Goal: Task Accomplishment & Management: Use online tool/utility

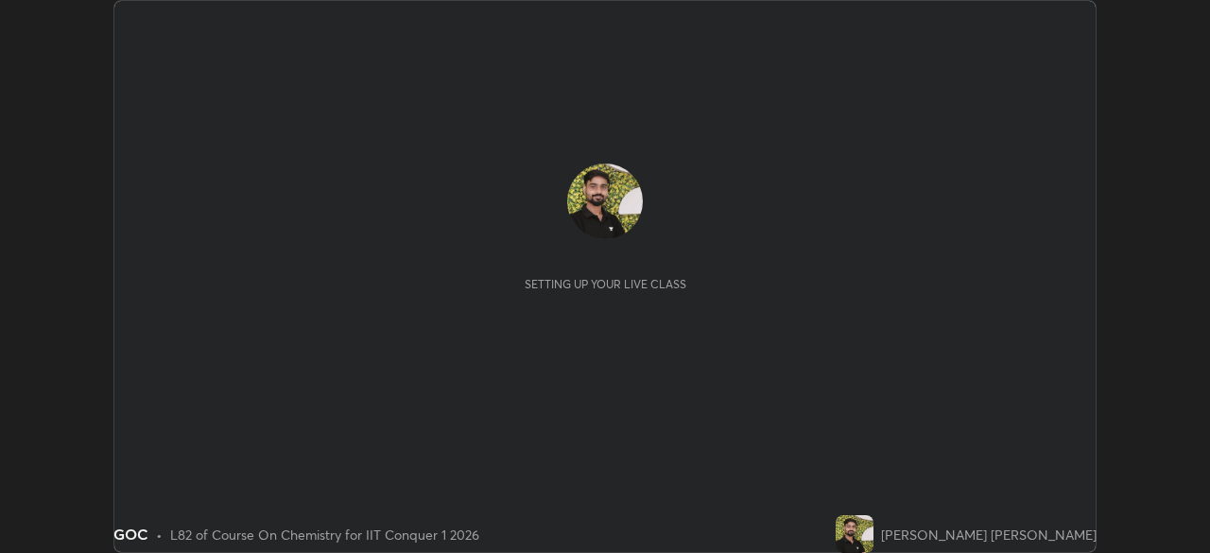
scroll to position [553, 1210]
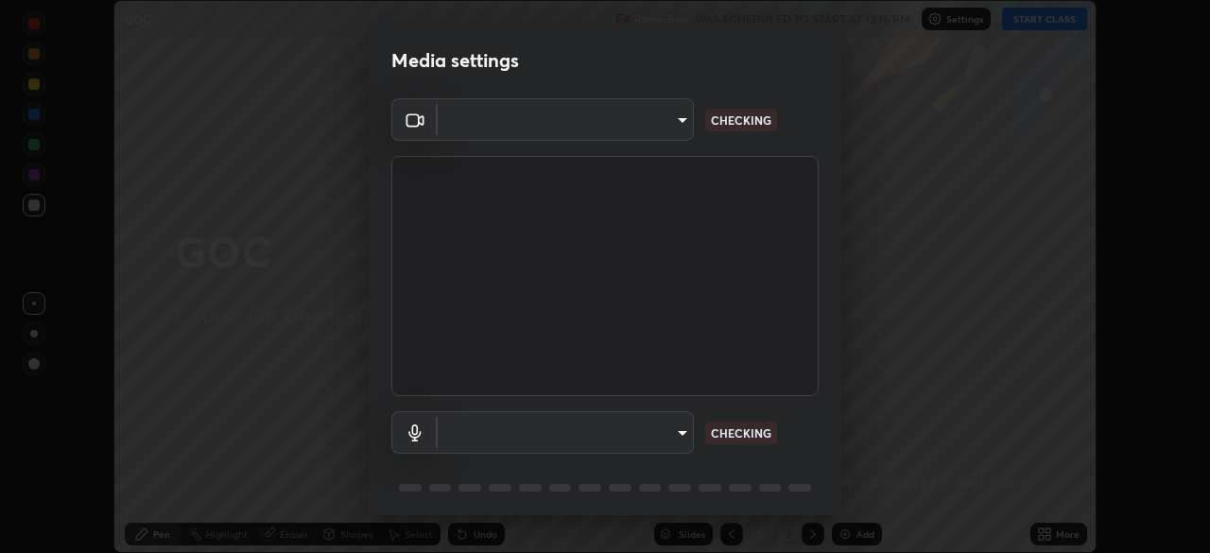
type input "9c5db0e3d6bf80210af106929d999d9f929c5ea5bbb961195660b7f823e2c793"
click at [537, 422] on body "Erase all GOC Recording WAS SCHEDULED TO START AT 12:15 PM Settings START CLASS…" at bounding box center [605, 276] width 1210 height 553
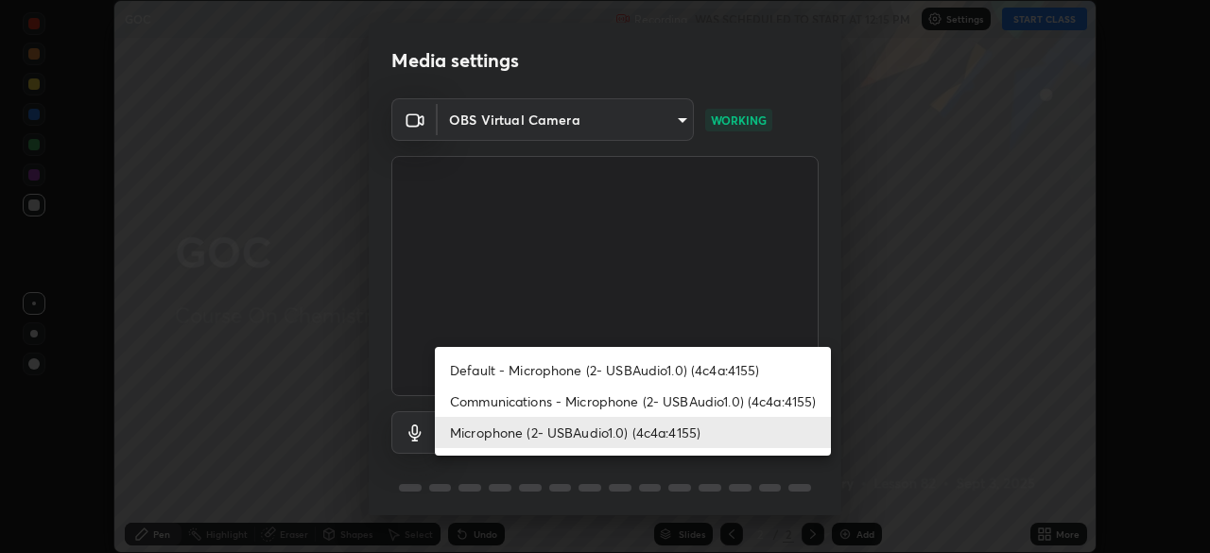
click at [516, 370] on li "Default - Microphone (2- USBAudio1.0) (4c4a:4155)" at bounding box center [633, 370] width 396 height 31
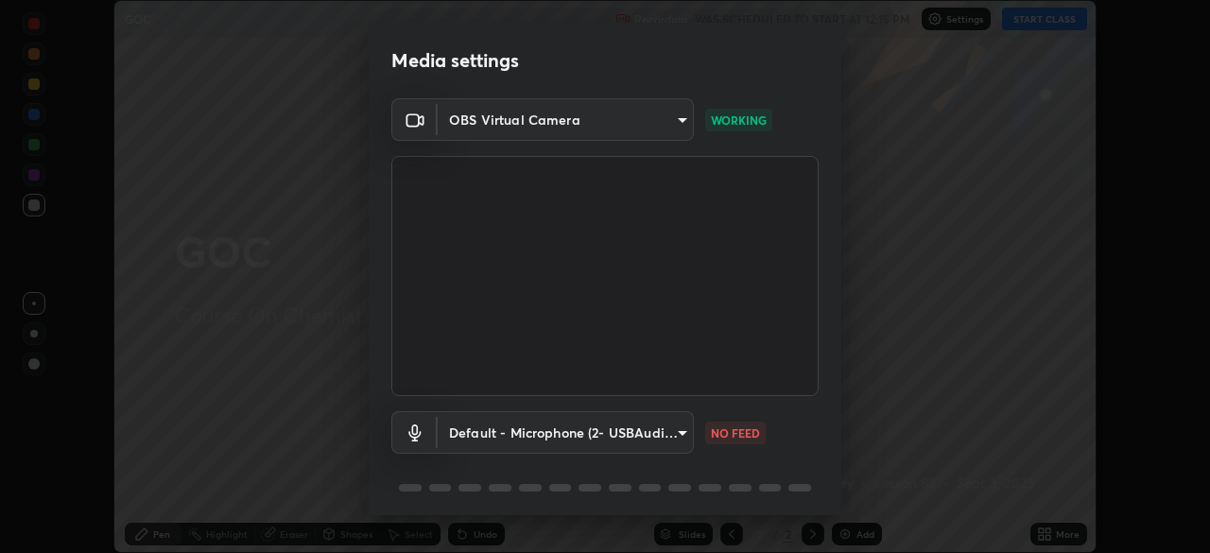
click at [526, 423] on body "Erase all GOC Recording WAS SCHEDULED TO START AT 12:15 PM Settings START CLASS…" at bounding box center [605, 276] width 1210 height 553
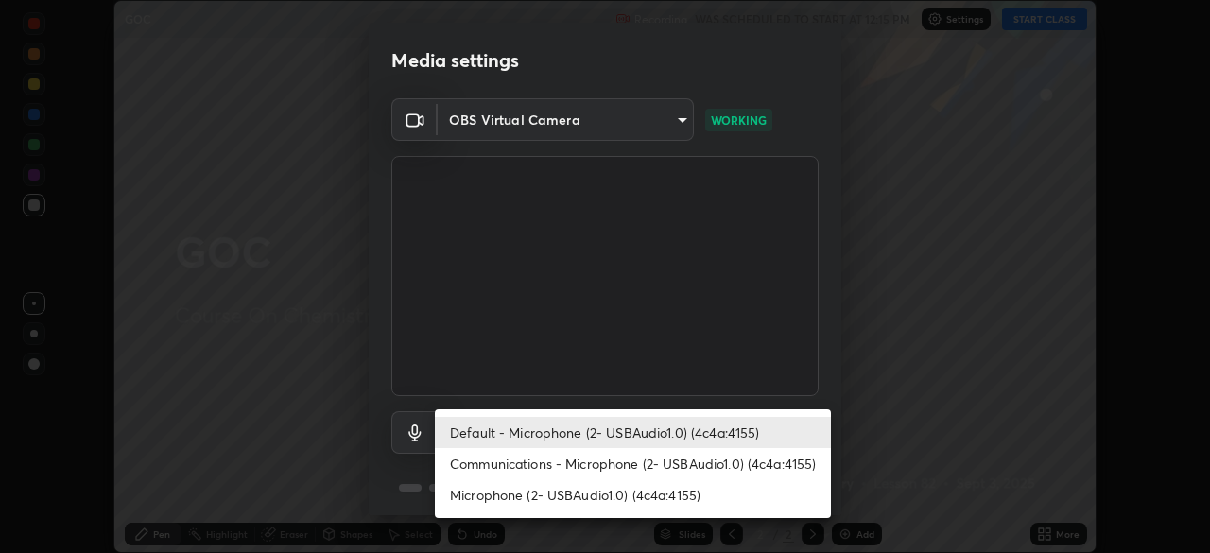
click at [531, 470] on li "Communications - Microphone (2- USBAudio1.0) (4c4a:4155)" at bounding box center [633, 463] width 396 height 31
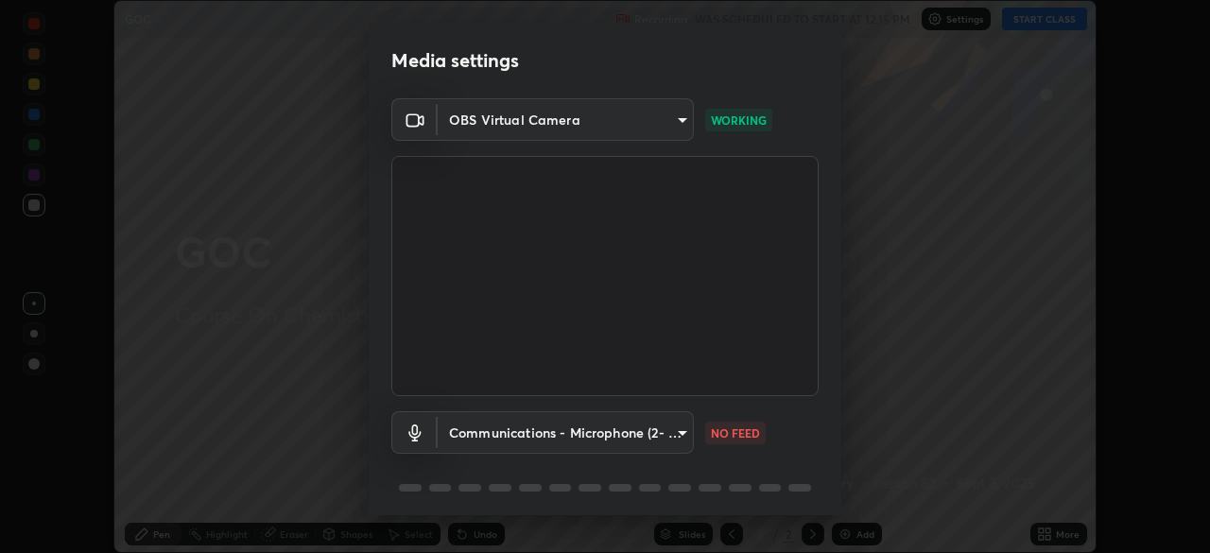
click at [486, 437] on body "Erase all GOC Recording WAS SCHEDULED TO START AT 12:15 PM Settings START CLASS…" at bounding box center [605, 276] width 1210 height 553
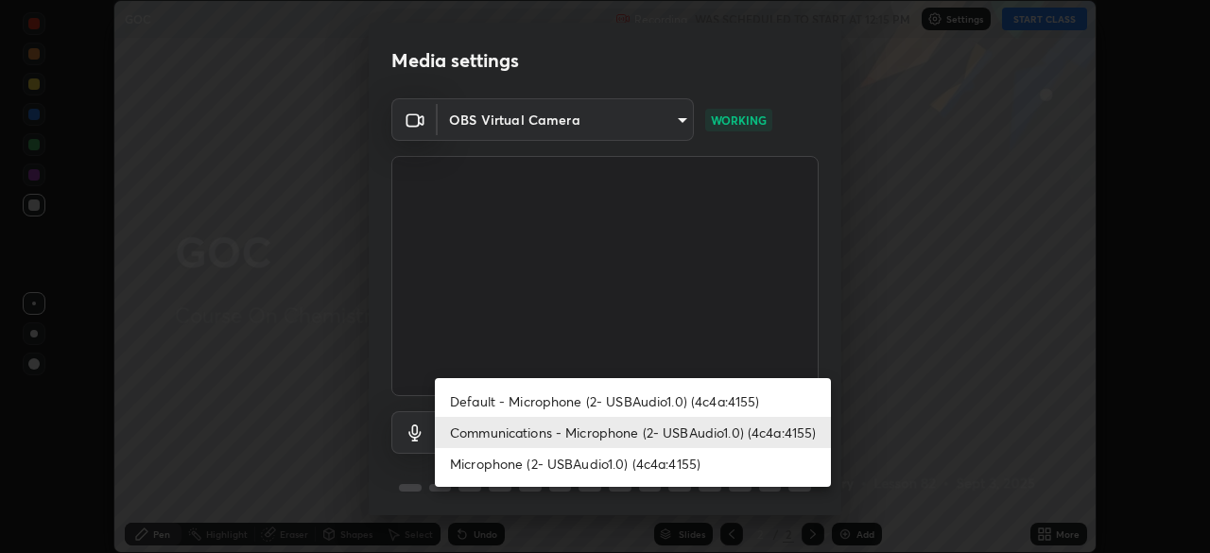
click at [488, 470] on li "Microphone (2- USBAudio1.0) (4c4a:4155)" at bounding box center [633, 463] width 396 height 31
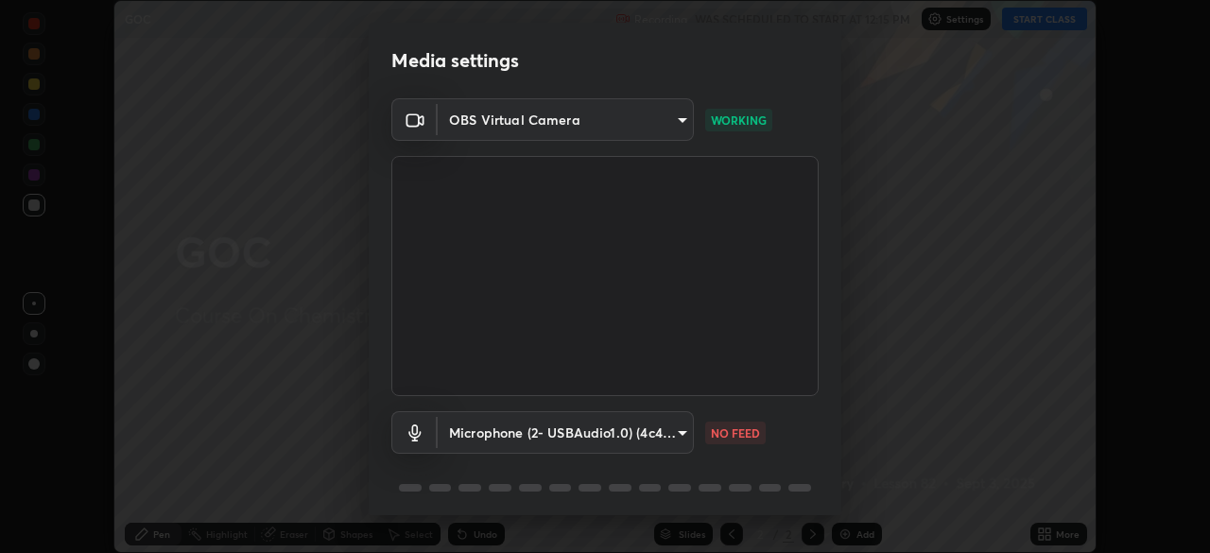
click at [505, 433] on body "Erase all GOC Recording WAS SCHEDULED TO START AT 12:15 PM Settings START CLASS…" at bounding box center [605, 276] width 1210 height 553
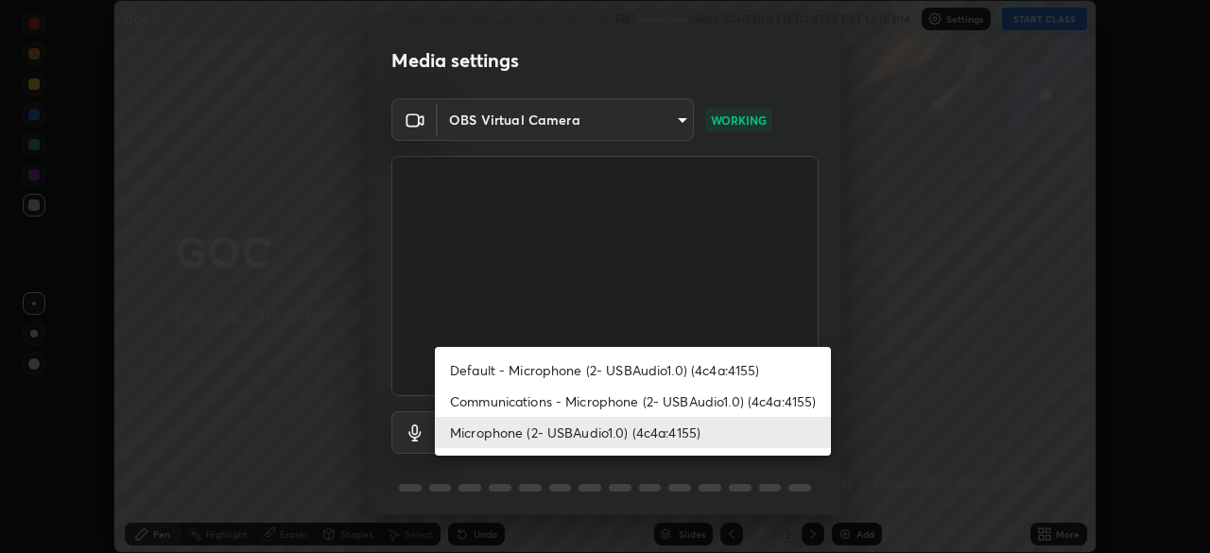
click at [540, 403] on li "Communications - Microphone (2- USBAudio1.0) (4c4a:4155)" at bounding box center [633, 401] width 396 height 31
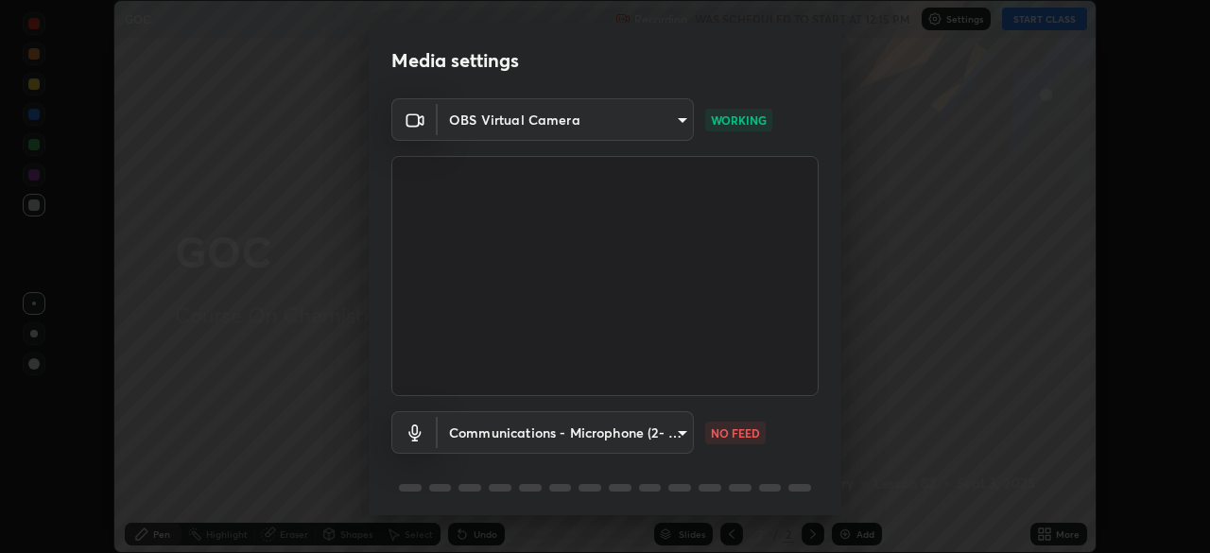
click at [514, 432] on body "Erase all GOC Recording WAS SCHEDULED TO START AT 12:15 PM Settings START CLASS…" at bounding box center [605, 276] width 1210 height 553
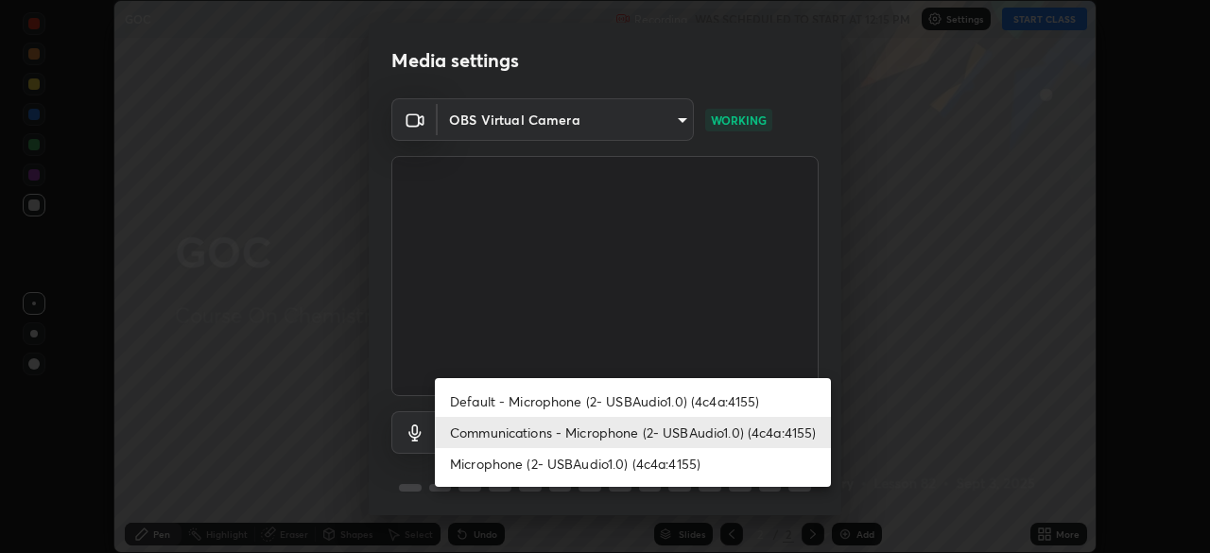
click at [527, 402] on li "Default - Microphone (2- USBAudio1.0) (4c4a:4155)" at bounding box center [633, 401] width 396 height 31
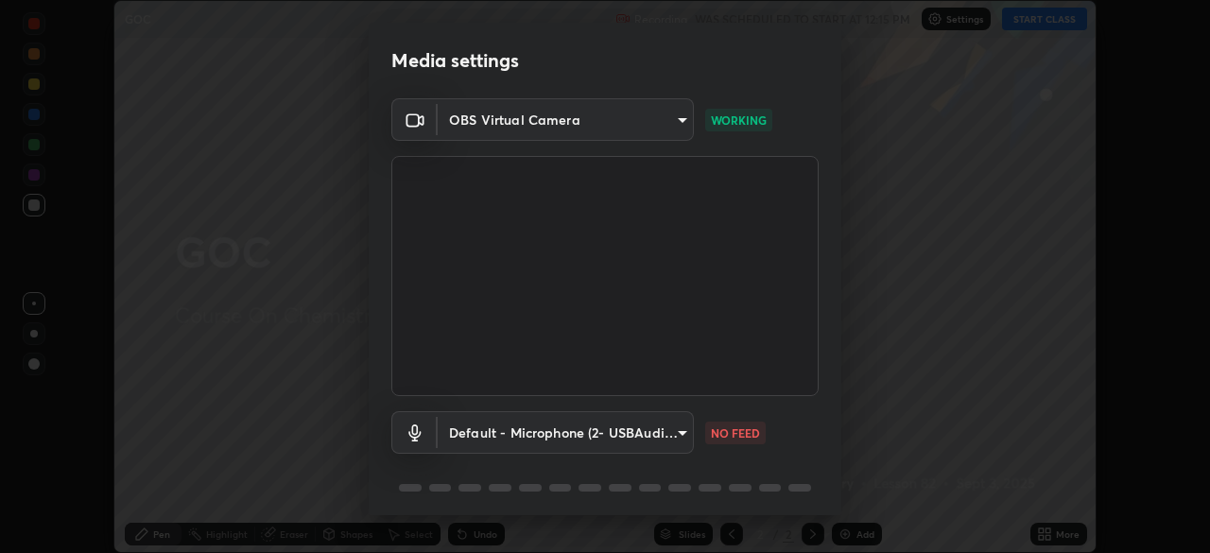
click at [490, 446] on body "Erase all GOC Recording WAS SCHEDULED TO START AT 12:15 PM Settings START CLASS…" at bounding box center [605, 276] width 1210 height 553
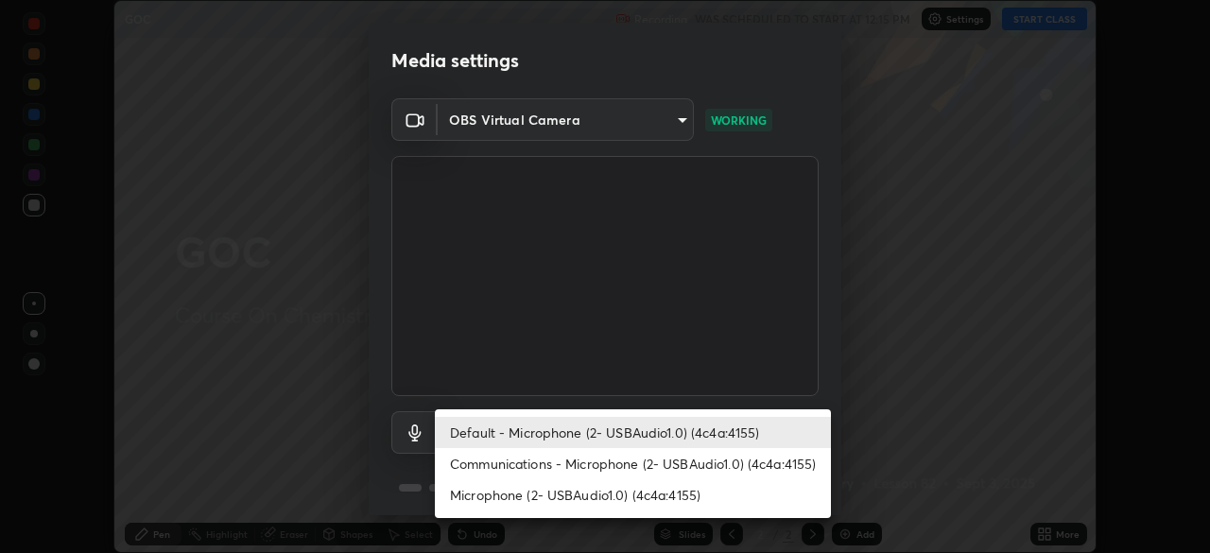
click at [575, 466] on li "Communications - Microphone (2- USBAudio1.0) (4c4a:4155)" at bounding box center [633, 463] width 396 height 31
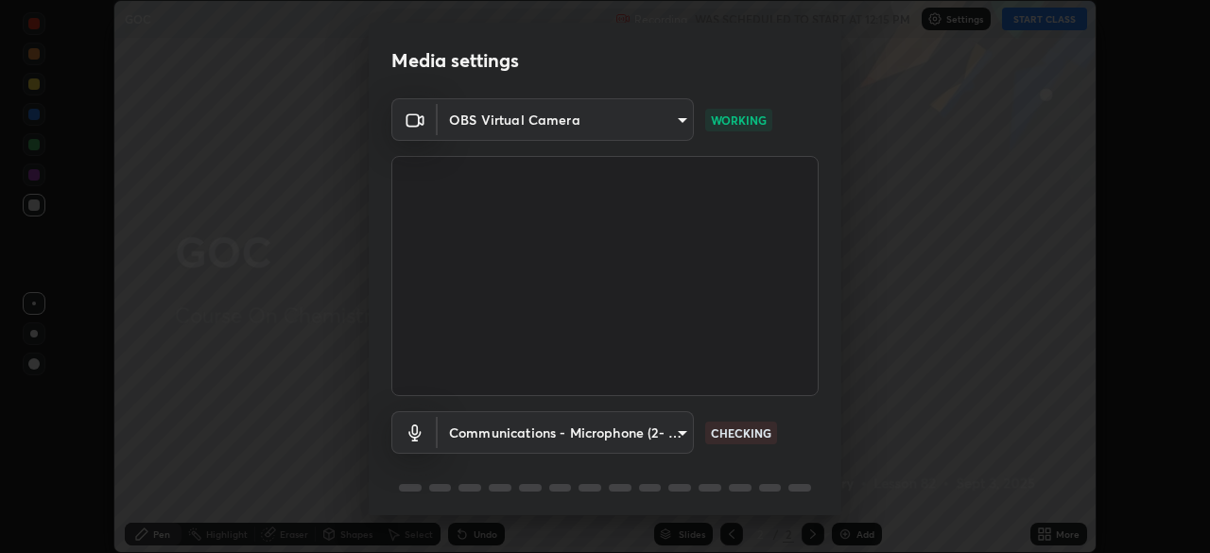
click at [495, 429] on body "Erase all GOC Recording WAS SCHEDULED TO START AT 12:15 PM Settings START CLASS…" at bounding box center [605, 276] width 1210 height 553
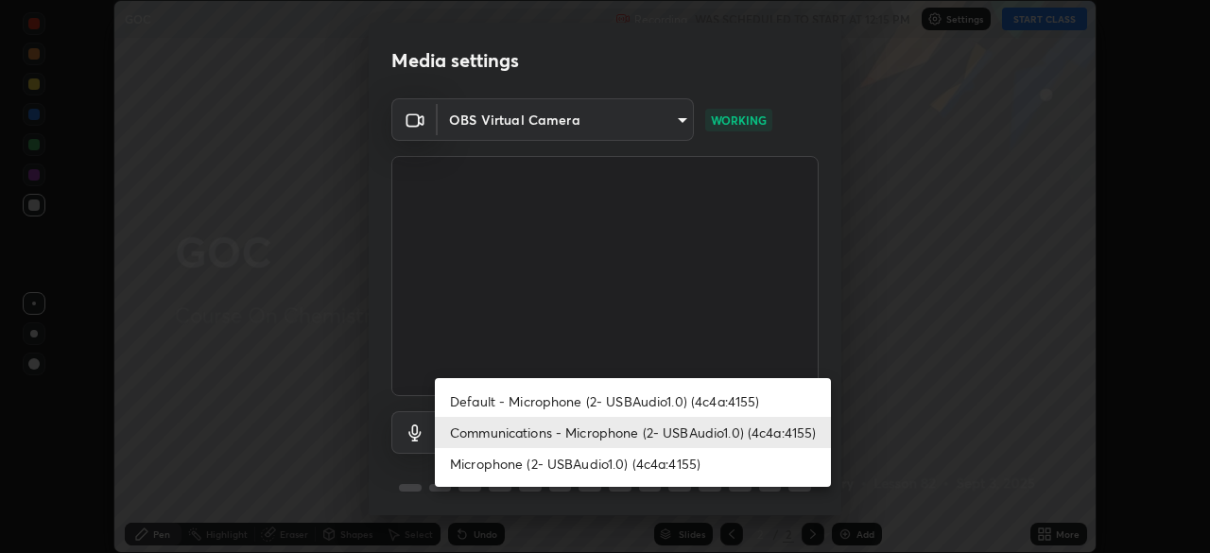
click at [516, 473] on li "Microphone (2- USBAudio1.0) (4c4a:4155)" at bounding box center [633, 463] width 396 height 31
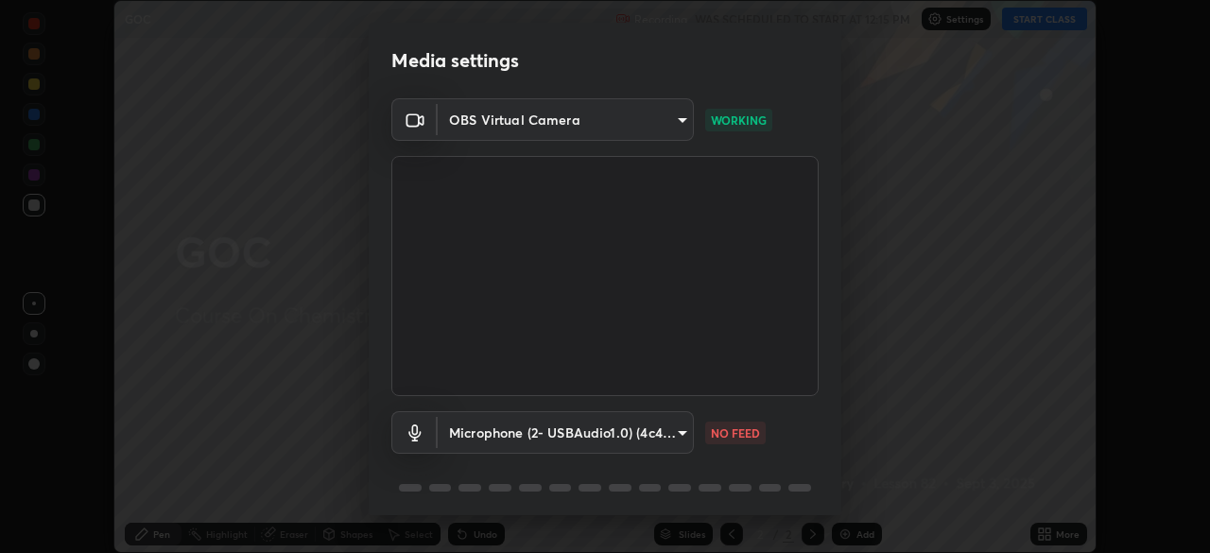
click at [508, 439] on body "Erase all GOC Recording WAS SCHEDULED TO START AT 12:15 PM Settings START CLASS…" at bounding box center [605, 276] width 1210 height 553
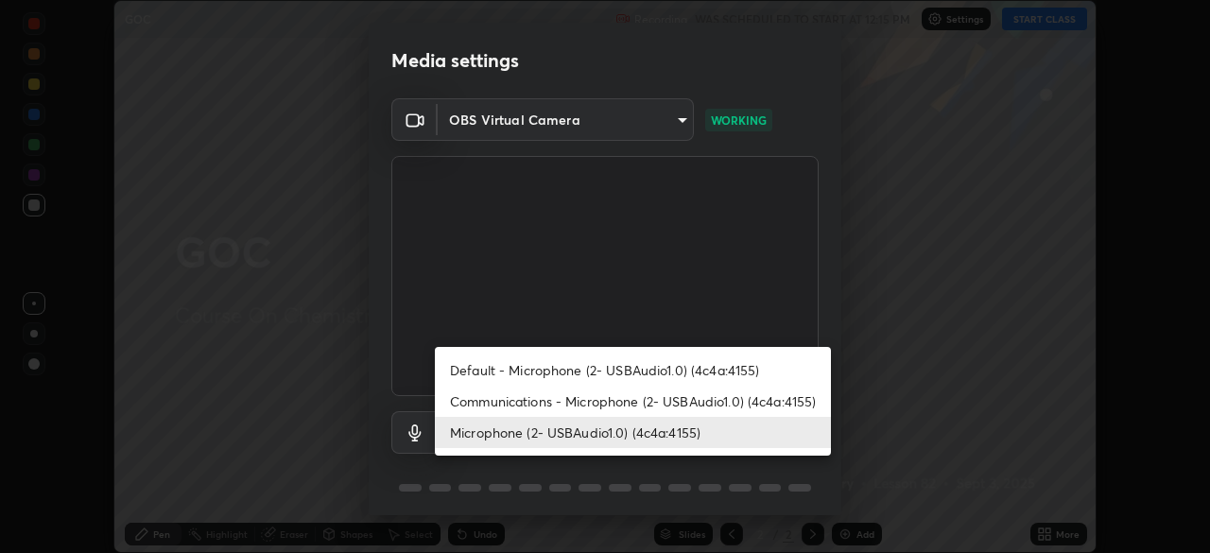
click at [518, 398] on li "Communications - Microphone (2- USBAudio1.0) (4c4a:4155)" at bounding box center [633, 401] width 396 height 31
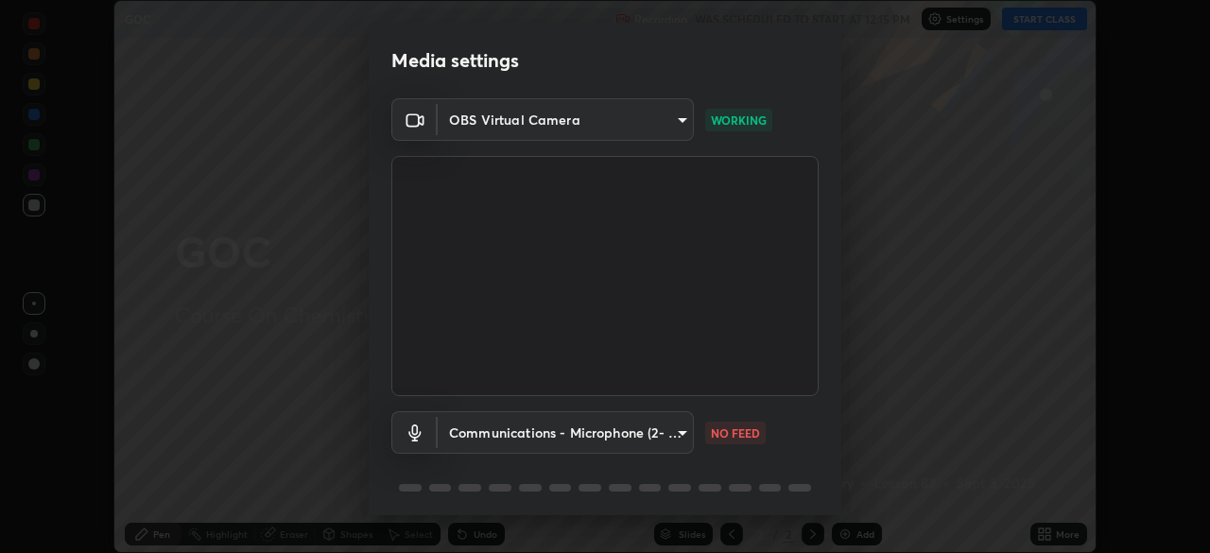
click at [557, 435] on body "Erase all GOC Recording WAS SCHEDULED TO START AT 12:15 PM Settings START CLASS…" at bounding box center [605, 276] width 1210 height 553
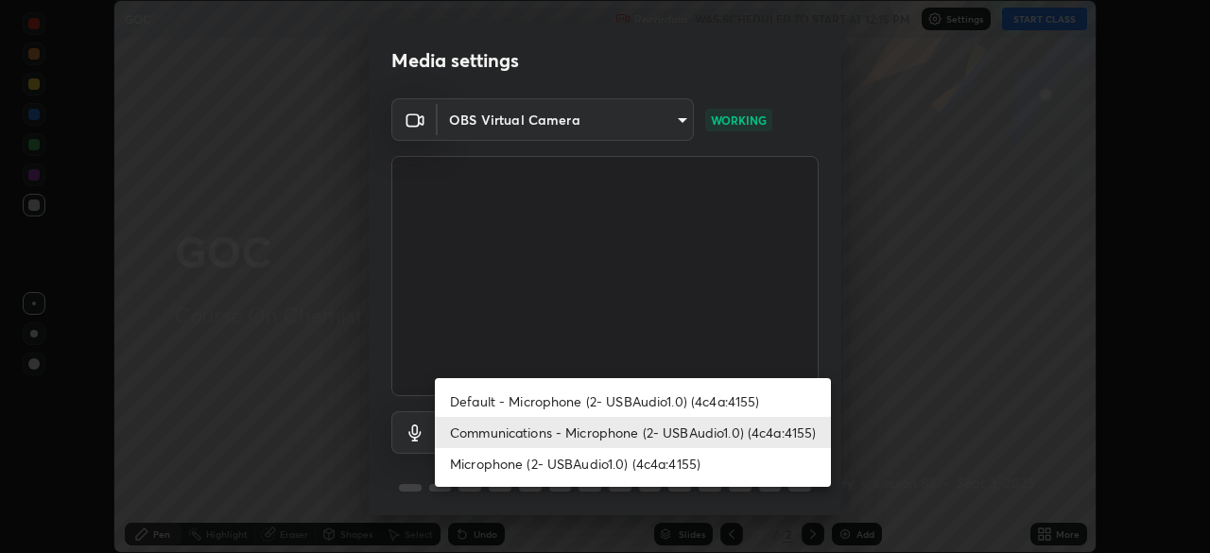
click at [554, 399] on li "Default - Microphone (2- USBAudio1.0) (4c4a:4155)" at bounding box center [633, 401] width 396 height 31
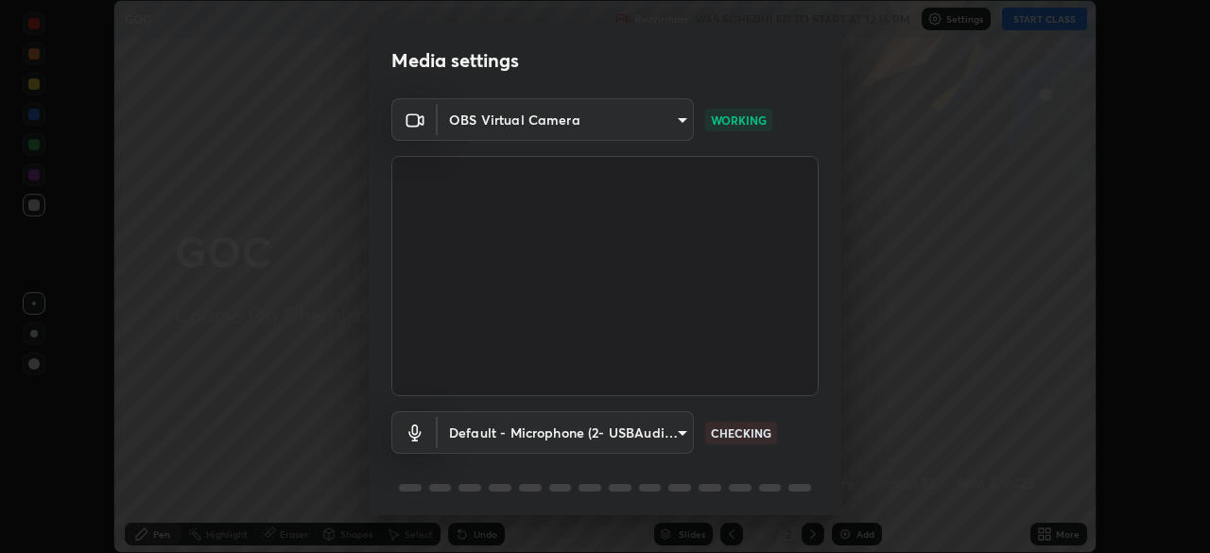
click at [496, 424] on body "Erase all GOC Recording WAS SCHEDULED TO START AT 12:15 PM Settings START CLASS…" at bounding box center [605, 276] width 1210 height 553
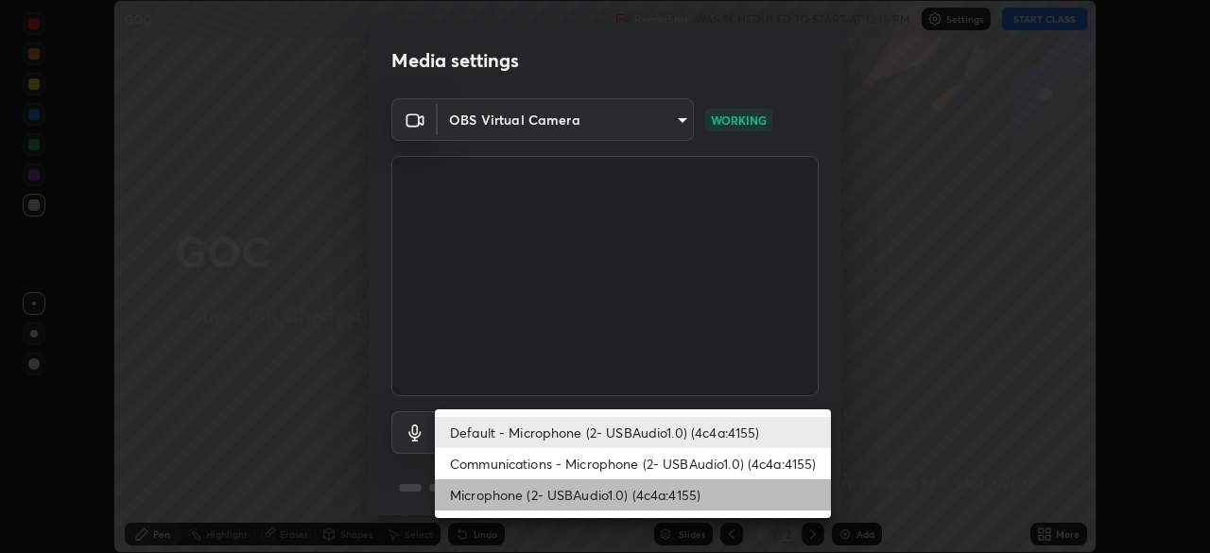
click at [552, 500] on li "Microphone (2- USBAudio1.0) (4c4a:4155)" at bounding box center [633, 494] width 396 height 31
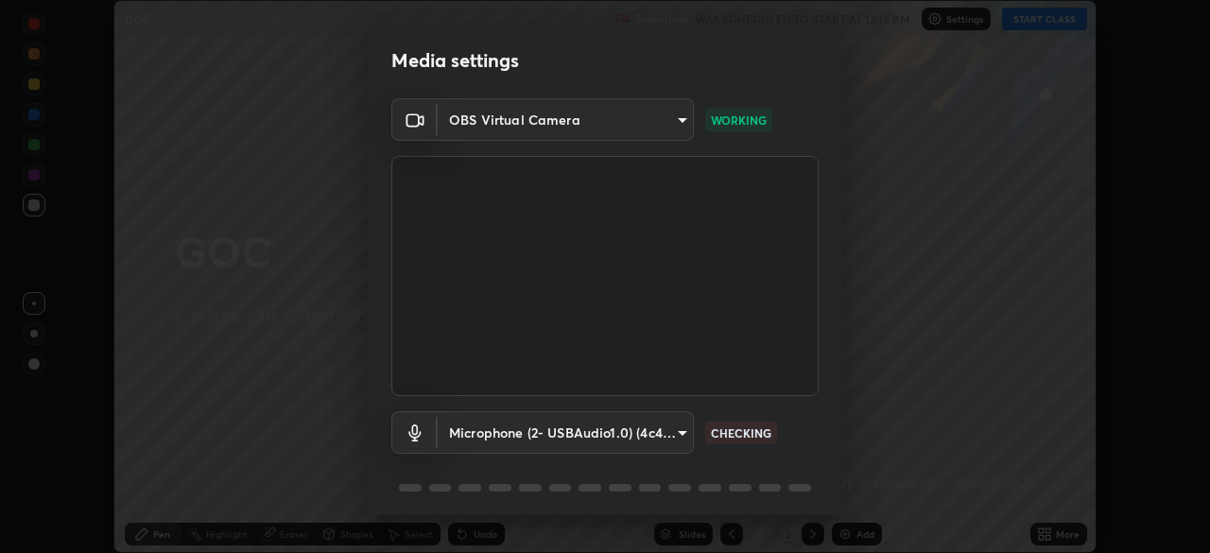
click at [511, 431] on body "Erase all GOC Recording WAS SCHEDULED TO START AT 12:15 PM Settings START CLASS…" at bounding box center [605, 276] width 1210 height 553
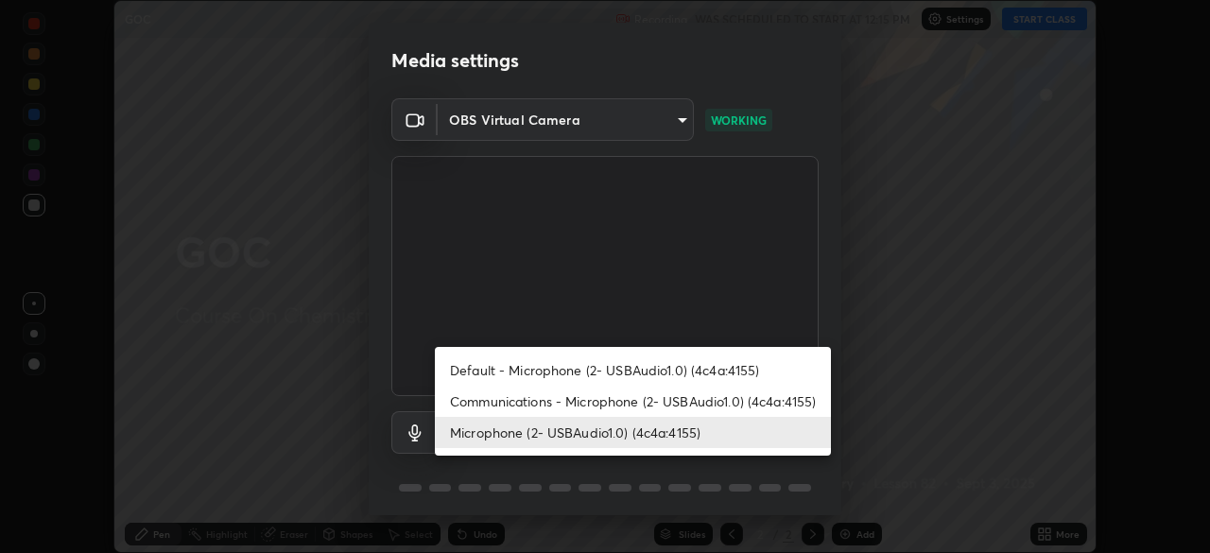
click at [516, 407] on li "Communications - Microphone (2- USBAudio1.0) (4c4a:4155)" at bounding box center [633, 401] width 396 height 31
type input "communications"
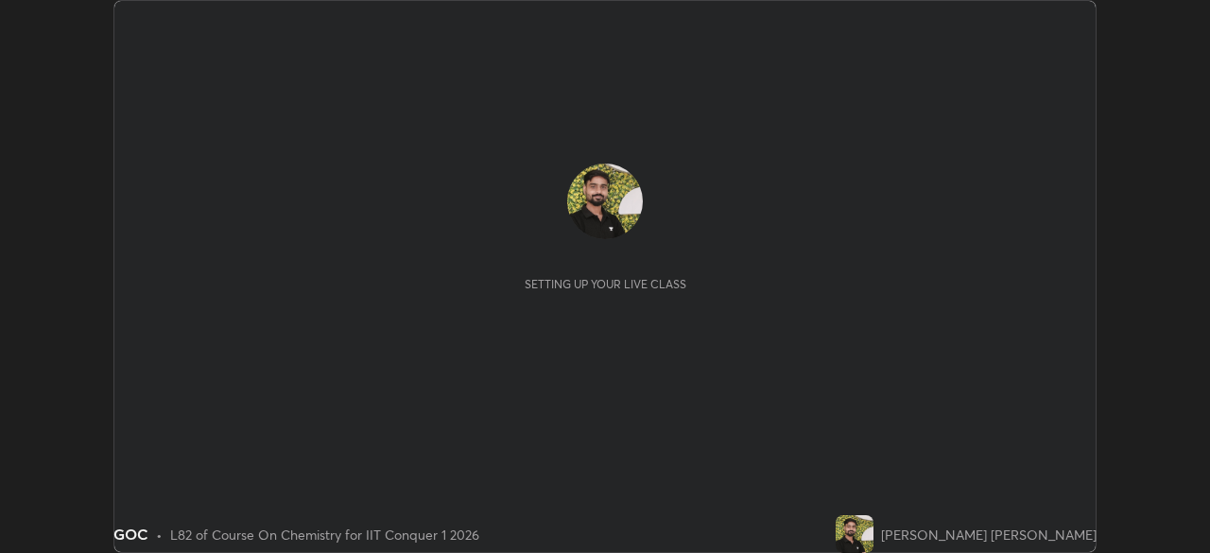
scroll to position [553, 1210]
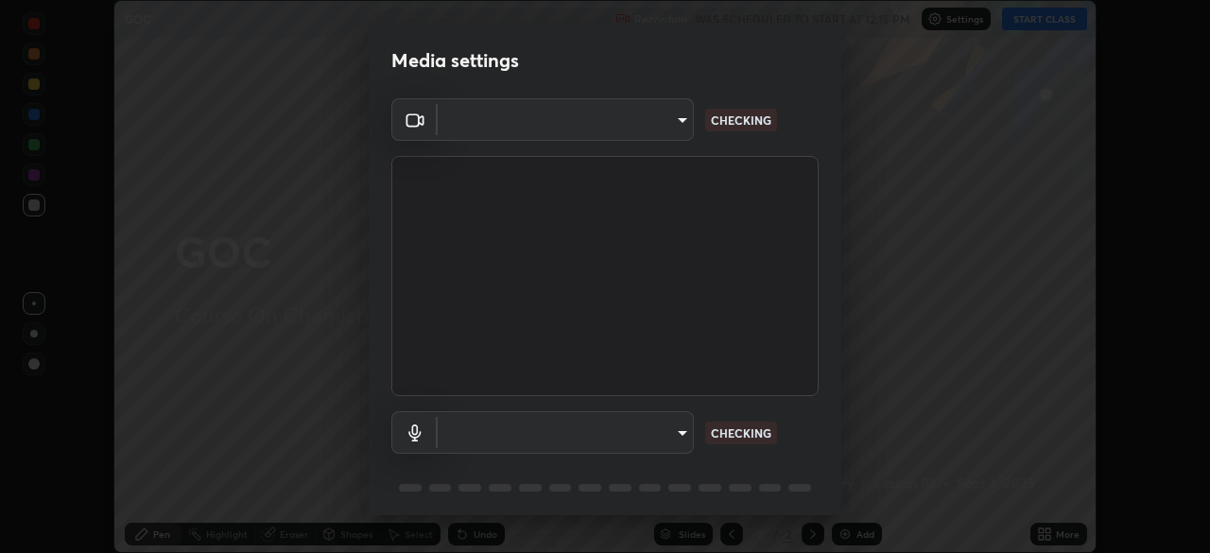
type input "9c5db0e3d6bf80210af106929d999d9f929c5ea5bbb961195660b7f823e2c793"
click at [494, 432] on body "Erase all GOC Recording WAS SCHEDULED TO START AT 12:15 PM Settings START CLASS…" at bounding box center [605, 276] width 1210 height 553
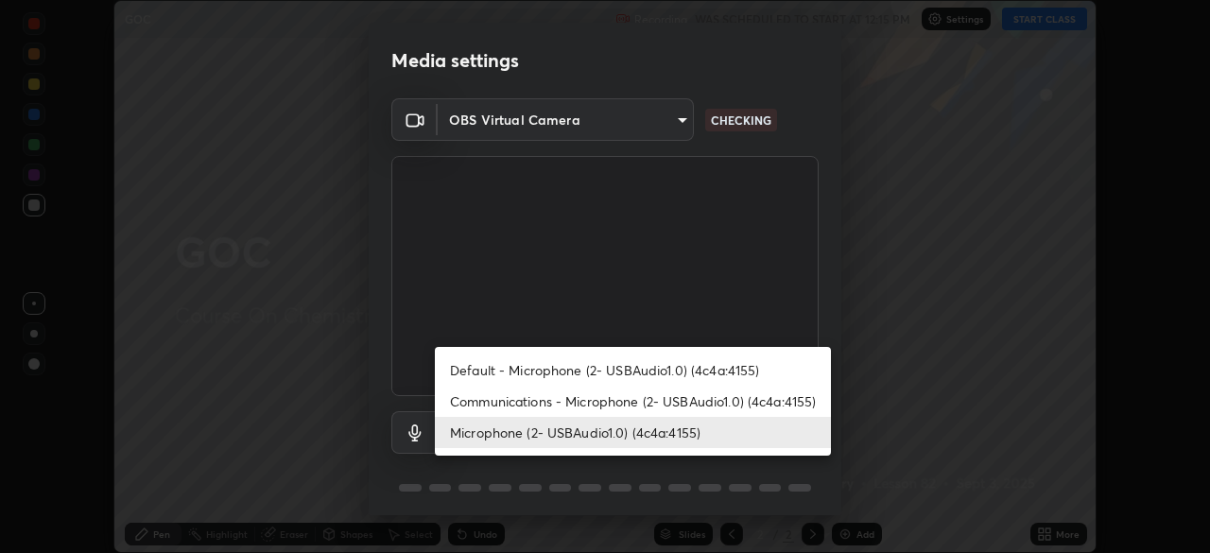
click at [508, 396] on li "Communications - Microphone (2- USBAudio1.0) (4c4a:4155)" at bounding box center [633, 401] width 396 height 31
type input "communications"
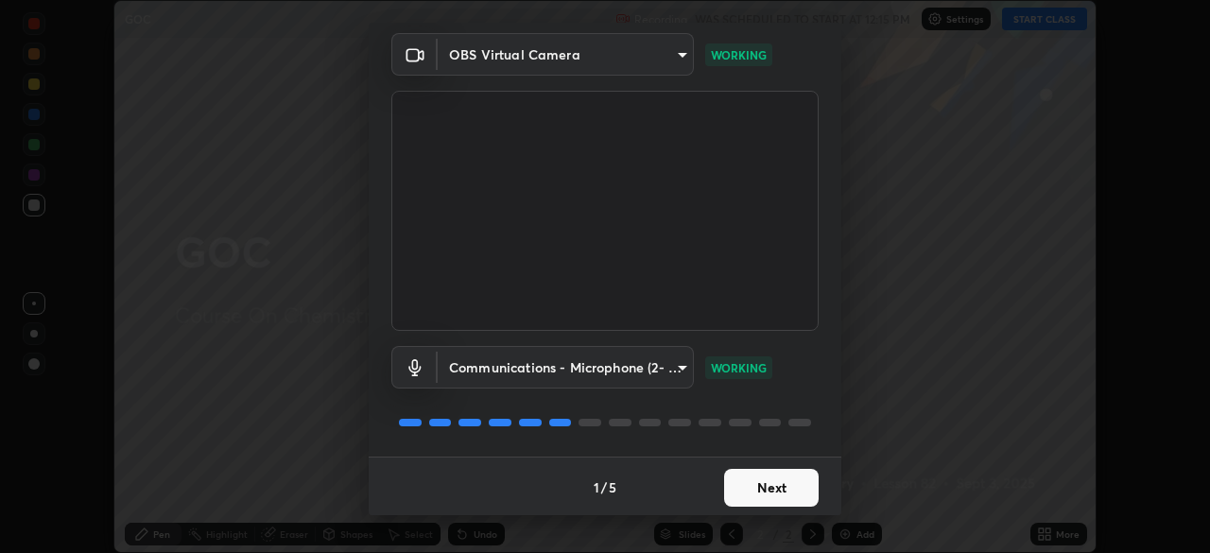
scroll to position [67, 0]
click at [751, 498] on button "Next" at bounding box center [771, 486] width 95 height 38
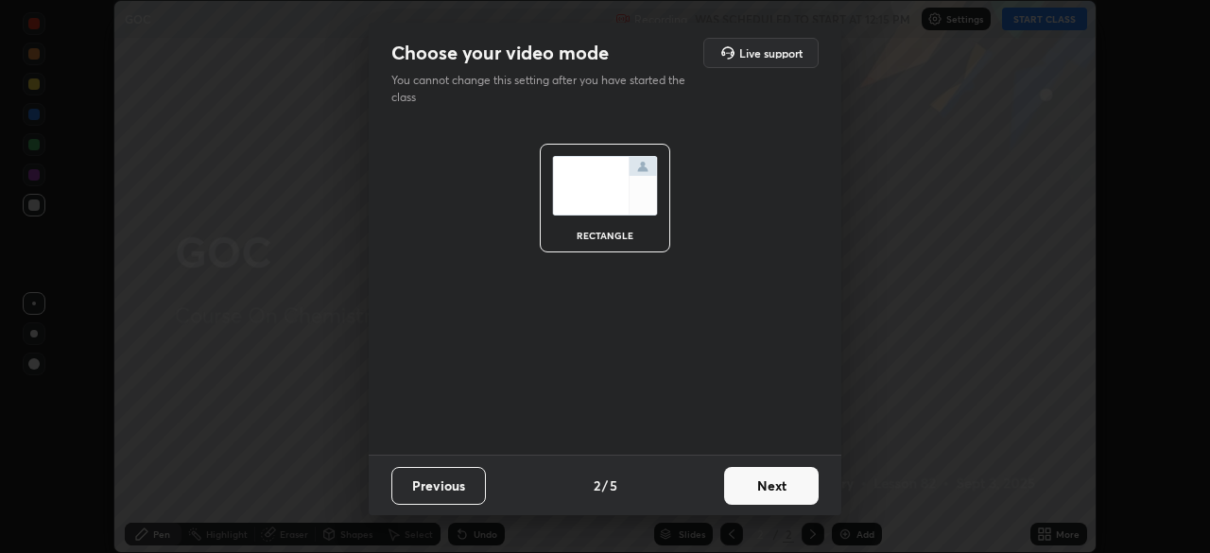
scroll to position [0, 0]
click at [763, 488] on button "Next" at bounding box center [771, 486] width 95 height 38
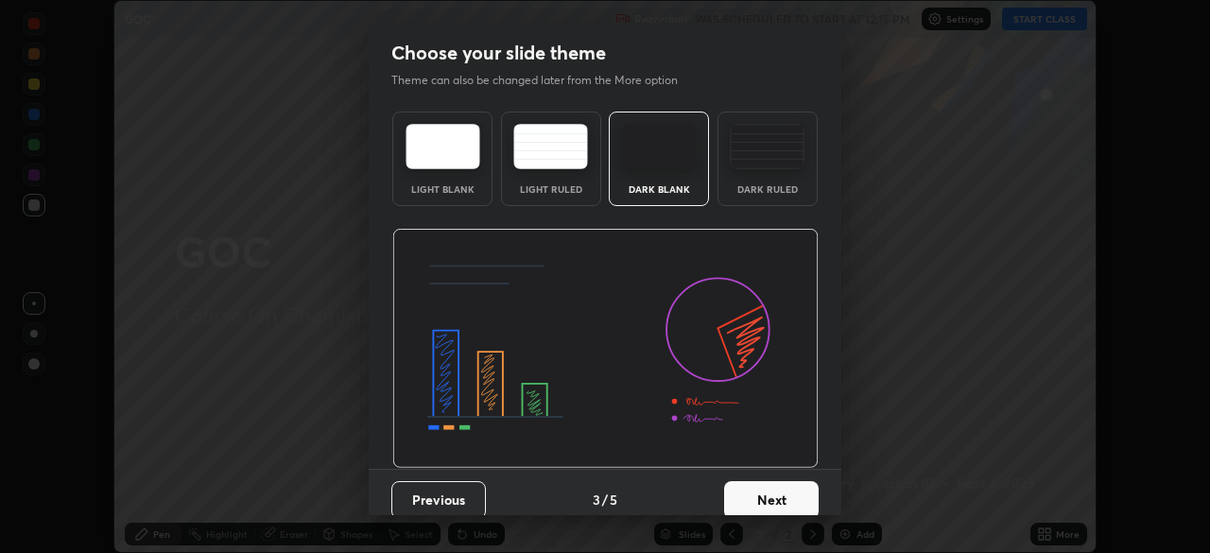
click at [777, 500] on button "Next" at bounding box center [771, 500] width 95 height 38
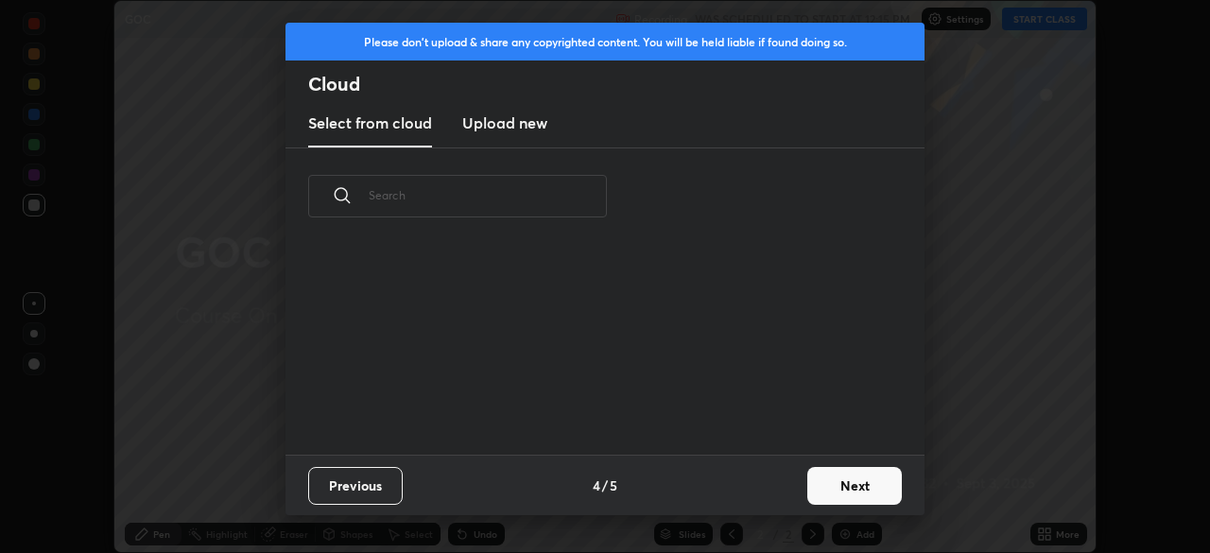
click at [849, 490] on button "Next" at bounding box center [854, 486] width 95 height 38
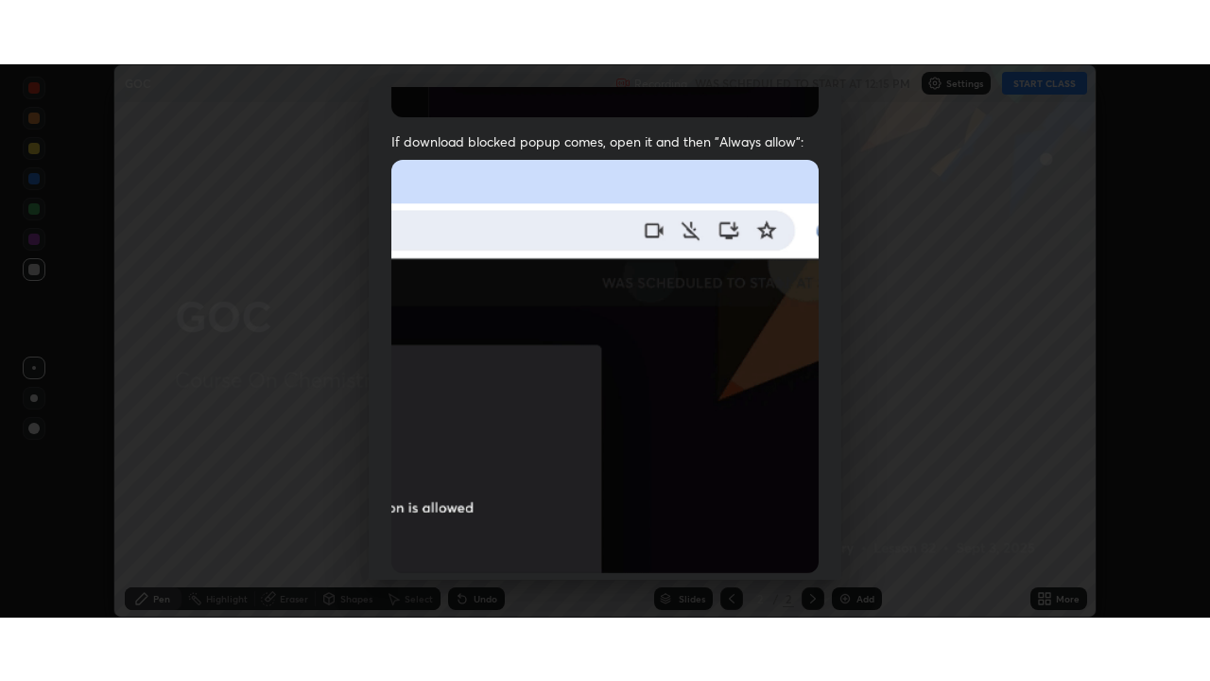
scroll to position [453, 0]
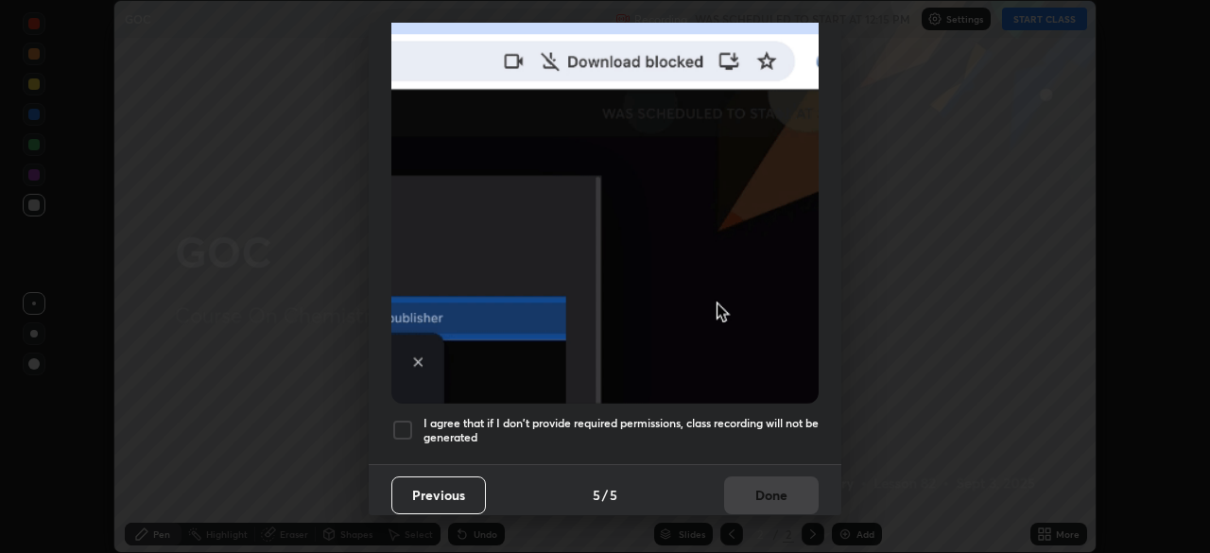
click at [400, 421] on div at bounding box center [402, 430] width 23 height 23
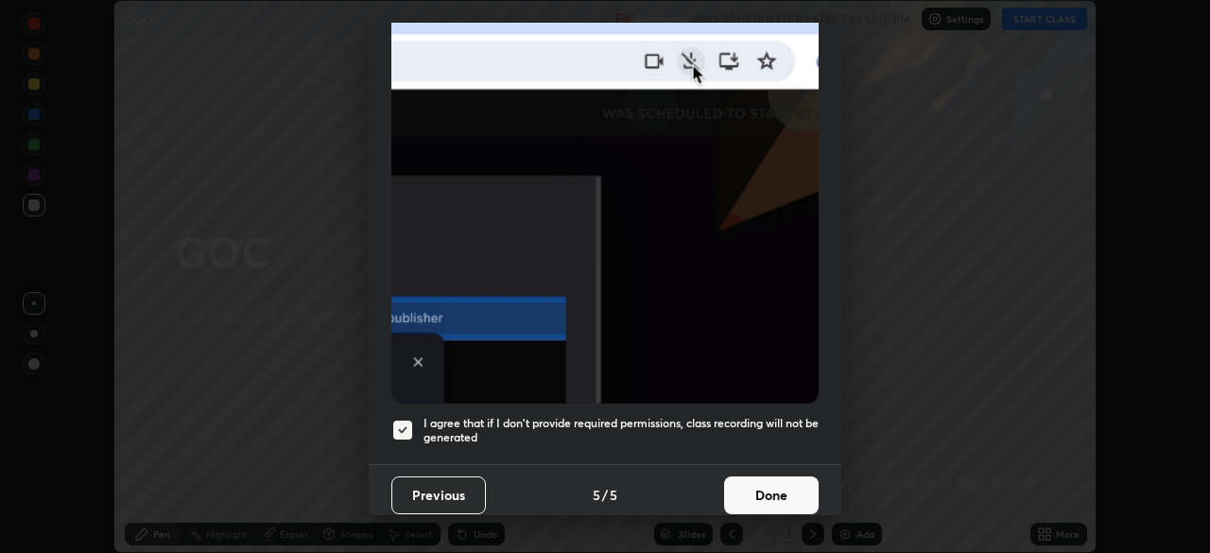
click at [757, 489] on button "Done" at bounding box center [771, 495] width 95 height 38
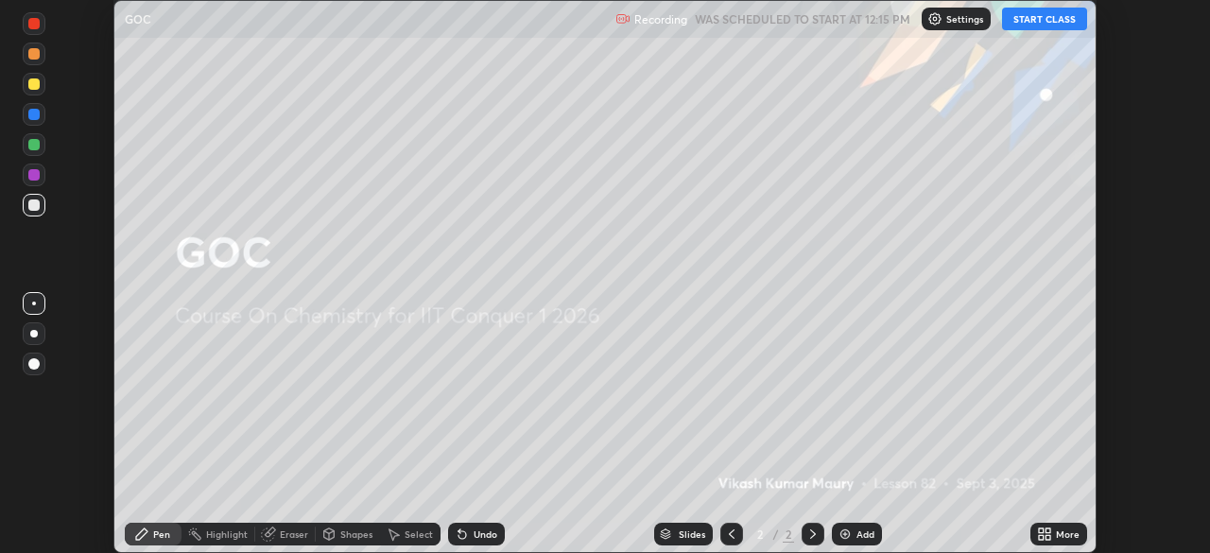
click at [1031, 17] on button "START CLASS" at bounding box center [1044, 19] width 85 height 23
click at [1048, 530] on icon at bounding box center [1048, 530] width 5 height 5
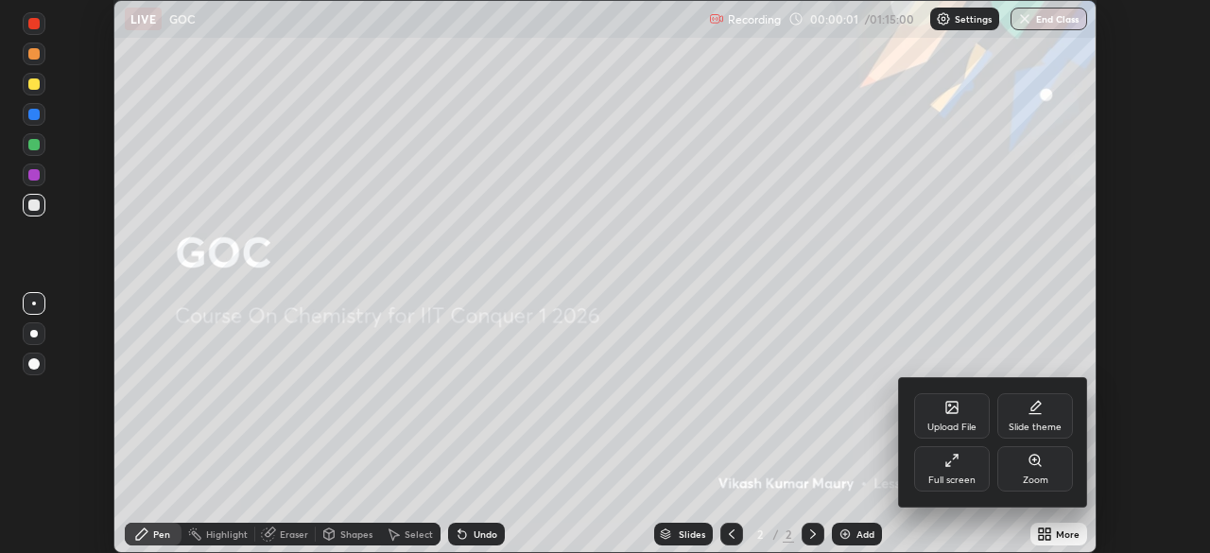
click at [946, 470] on div "Full screen" at bounding box center [952, 468] width 76 height 45
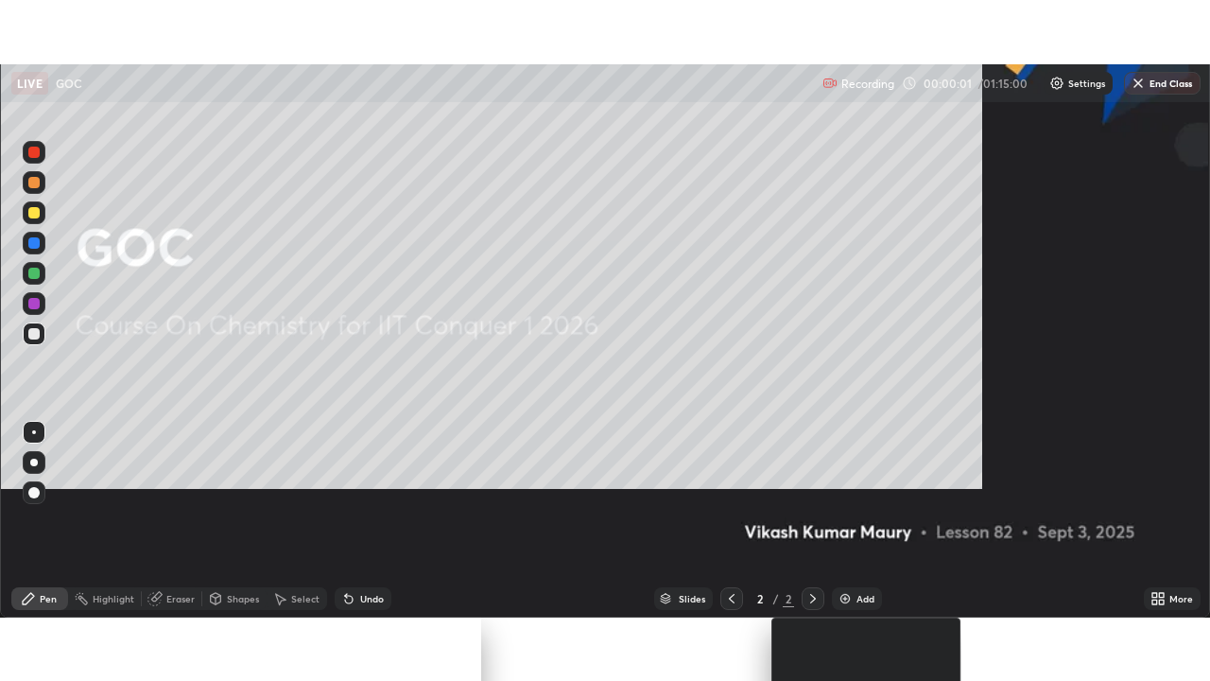
scroll to position [681, 1210]
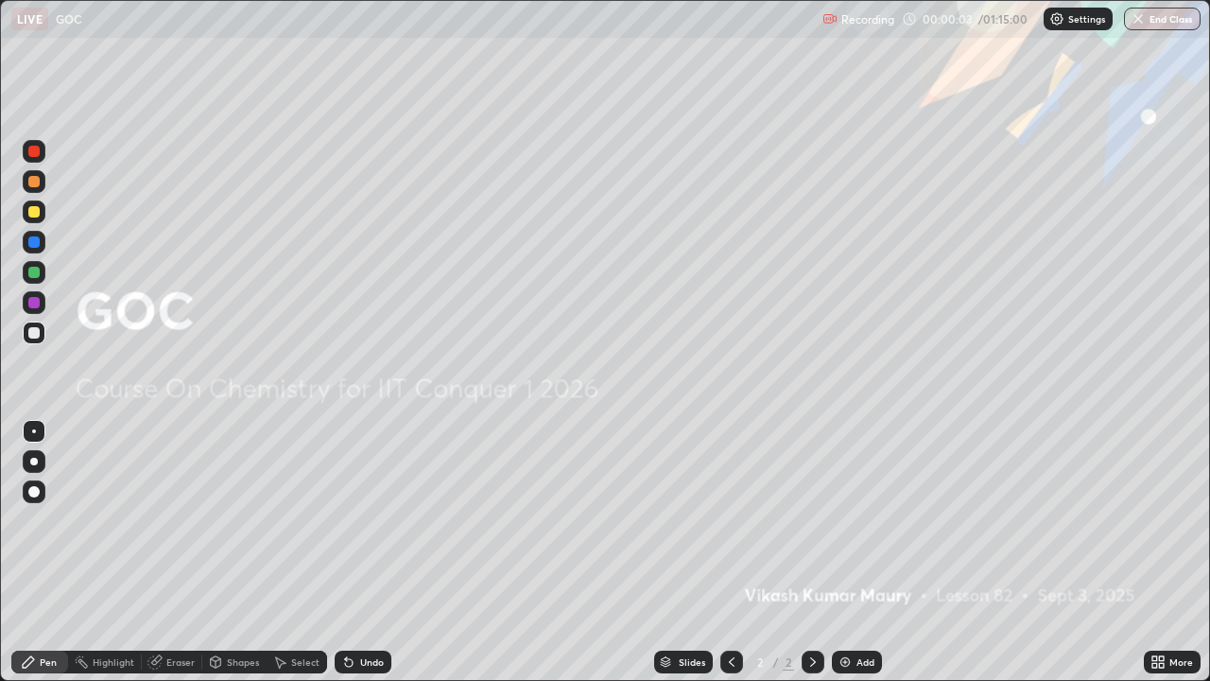
click at [868, 552] on div "Add" at bounding box center [866, 661] width 18 height 9
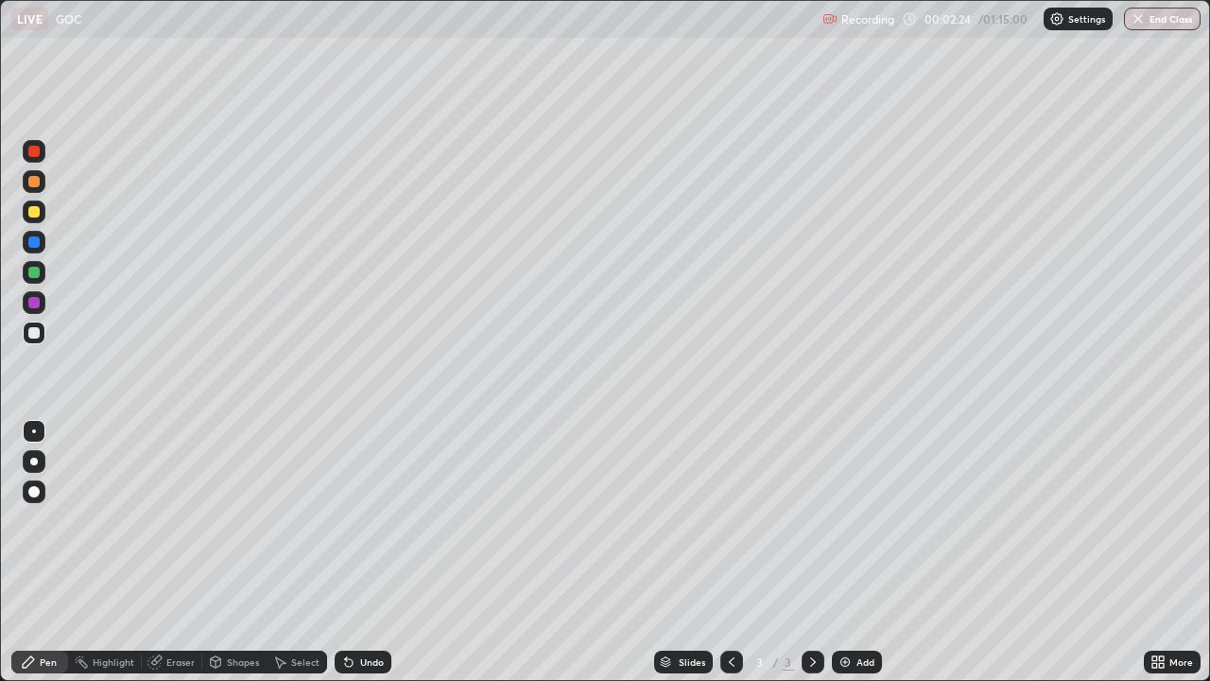
click at [854, 552] on div "Add" at bounding box center [857, 661] width 50 height 23
click at [876, 552] on div "Add" at bounding box center [857, 661] width 50 height 23
click at [862, 552] on div "Add" at bounding box center [857, 661] width 50 height 23
click at [857, 552] on div "Add" at bounding box center [866, 661] width 18 height 9
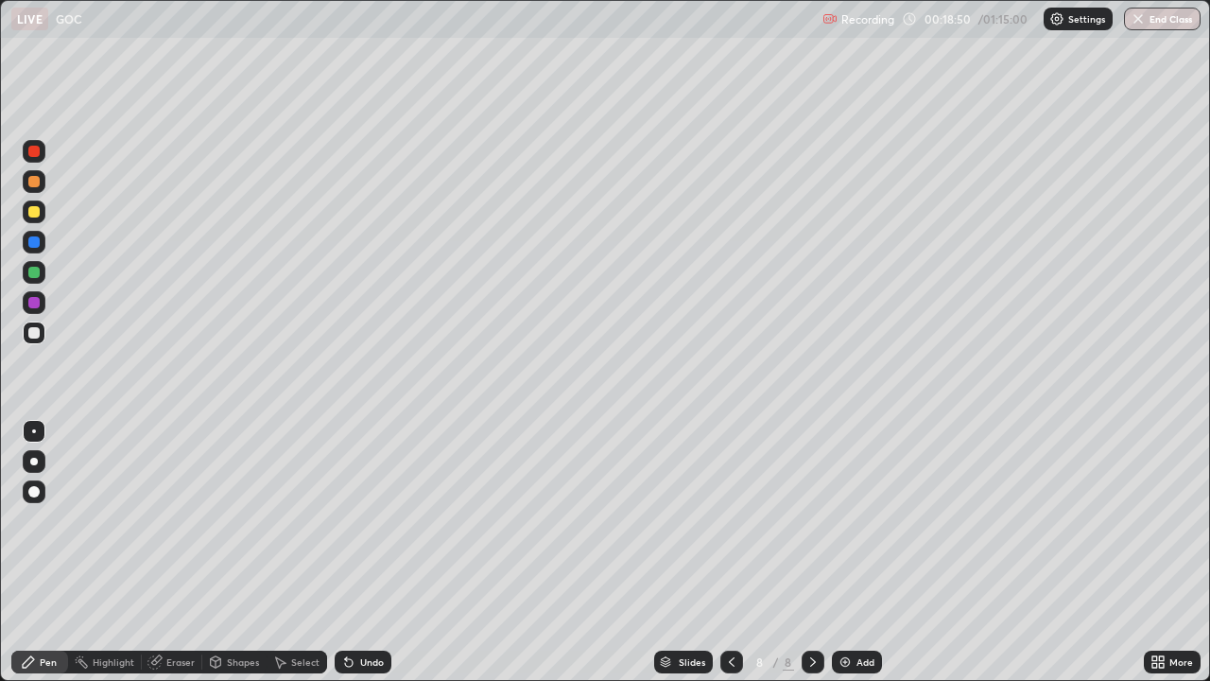
click at [219, 36] on div "LIVE GOC" at bounding box center [413, 19] width 804 height 38
click at [178, 552] on div "Eraser" at bounding box center [180, 661] width 28 height 9
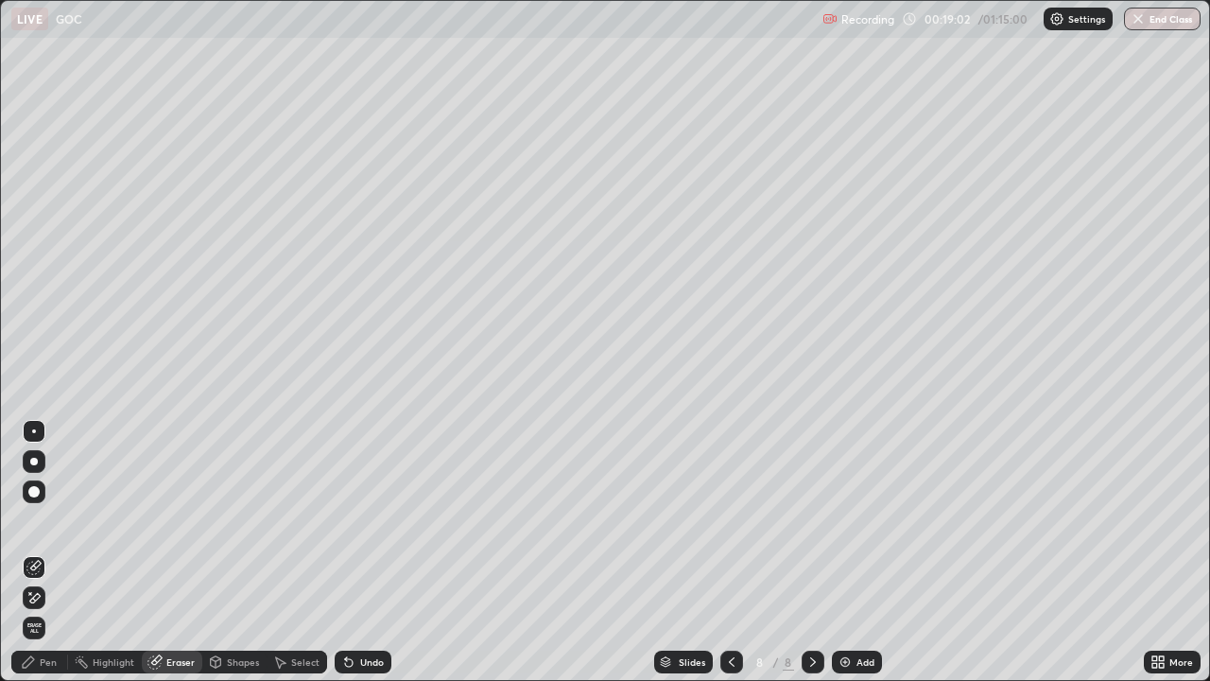
click at [47, 552] on div "Pen" at bounding box center [48, 661] width 17 height 9
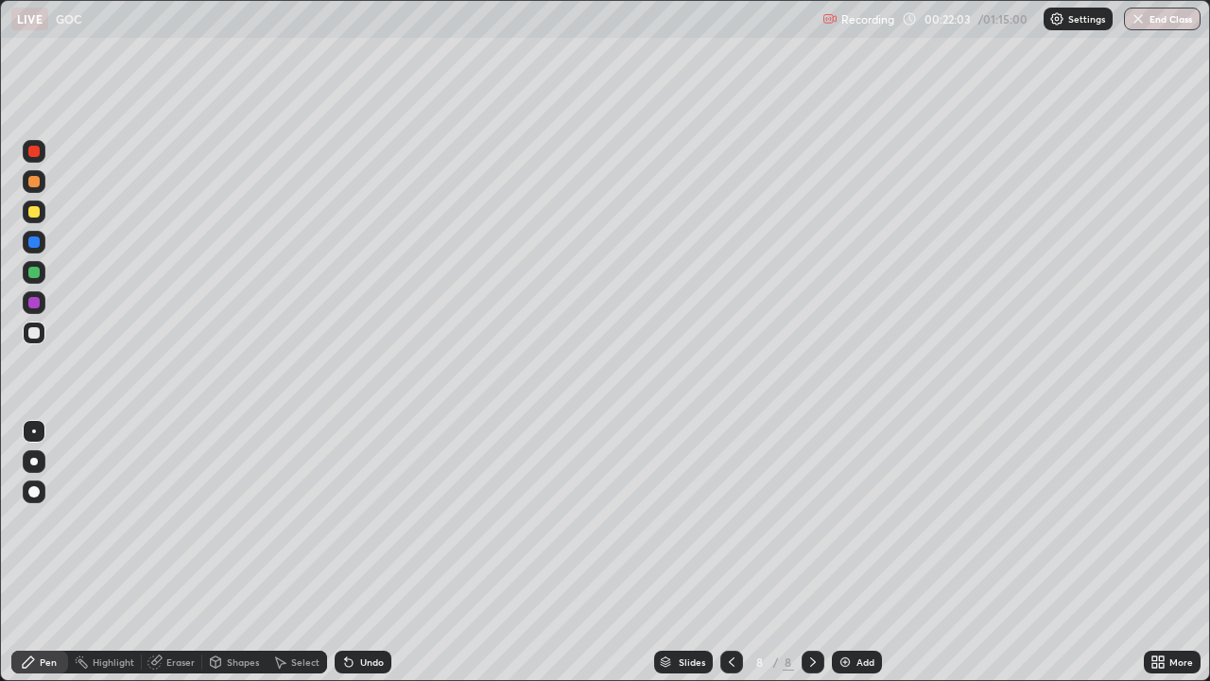
click at [854, 552] on div "Add" at bounding box center [857, 661] width 50 height 23
click at [858, 552] on div "Add" at bounding box center [866, 661] width 18 height 9
click at [862, 552] on div "Add" at bounding box center [857, 661] width 50 height 23
click at [848, 552] on img at bounding box center [845, 661] width 15 height 15
click at [165, 552] on div "Eraser" at bounding box center [172, 661] width 61 height 23
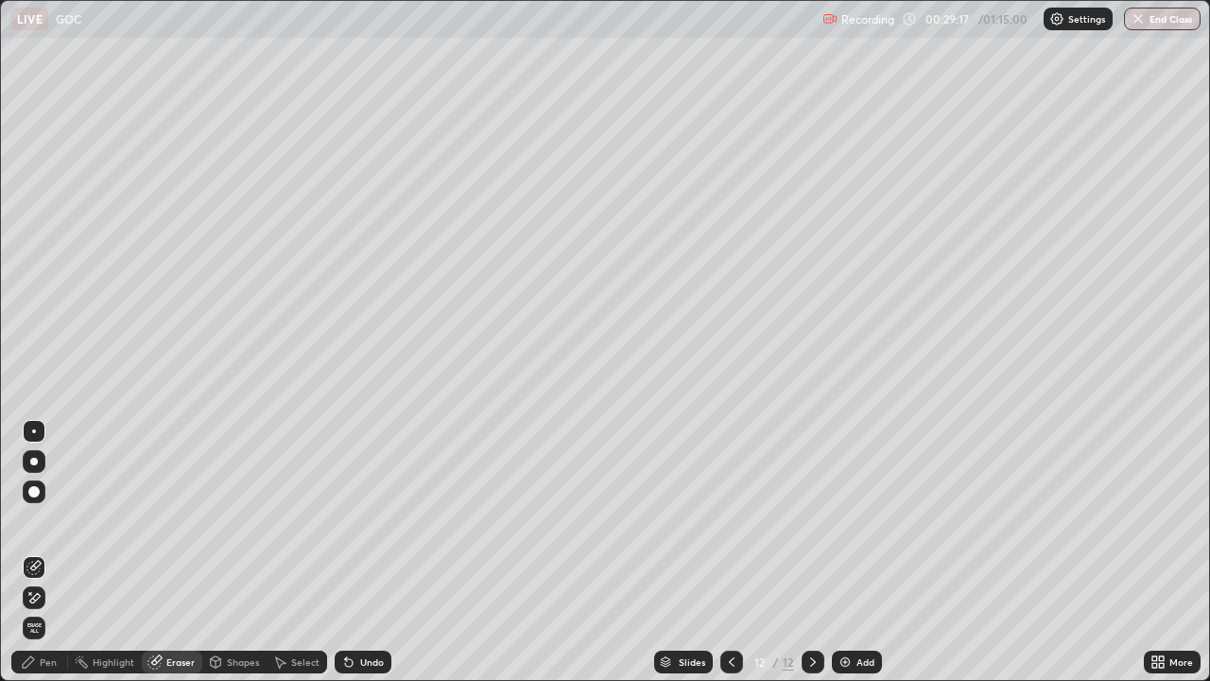
click at [35, 552] on icon at bounding box center [28, 661] width 15 height 15
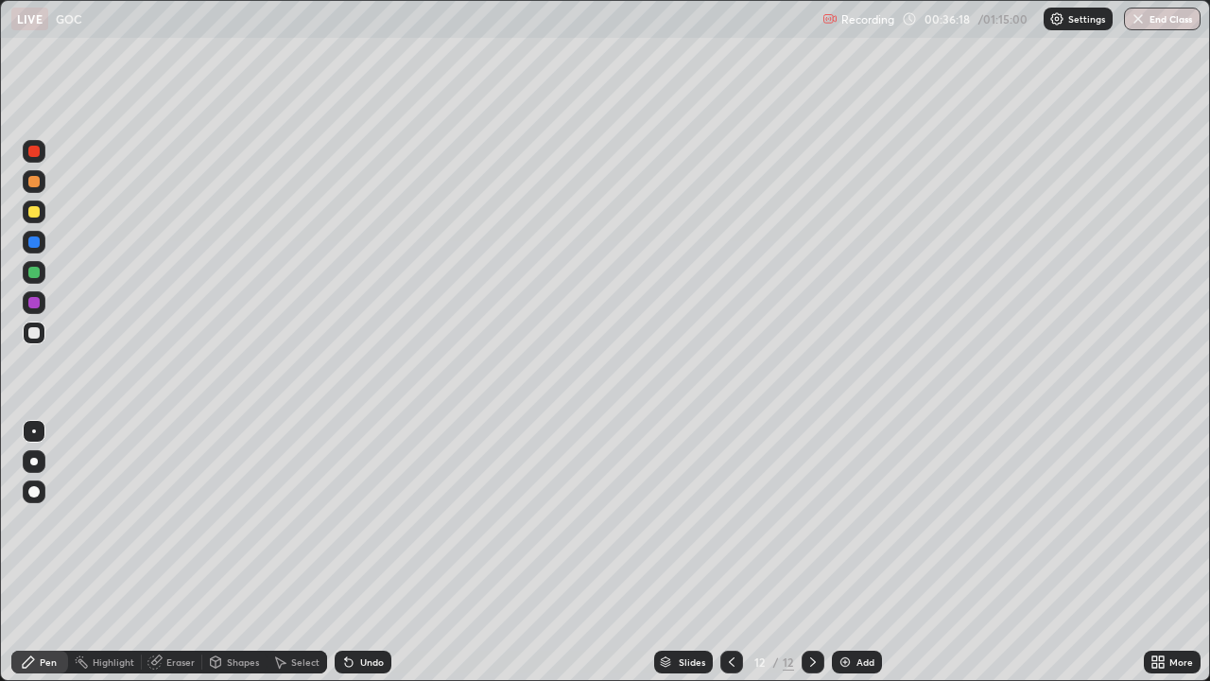
click at [857, 552] on div "Add" at bounding box center [866, 661] width 18 height 9
click at [160, 552] on icon at bounding box center [154, 661] width 15 height 15
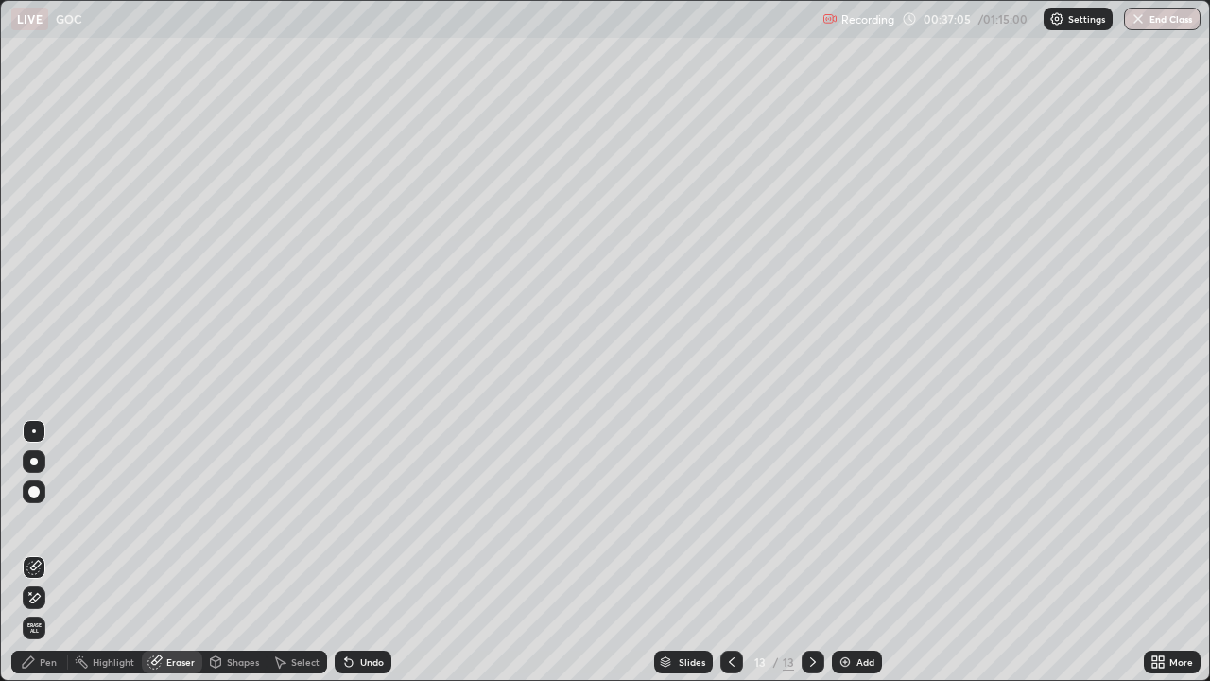
click at [35, 552] on div "Pen" at bounding box center [39, 661] width 57 height 23
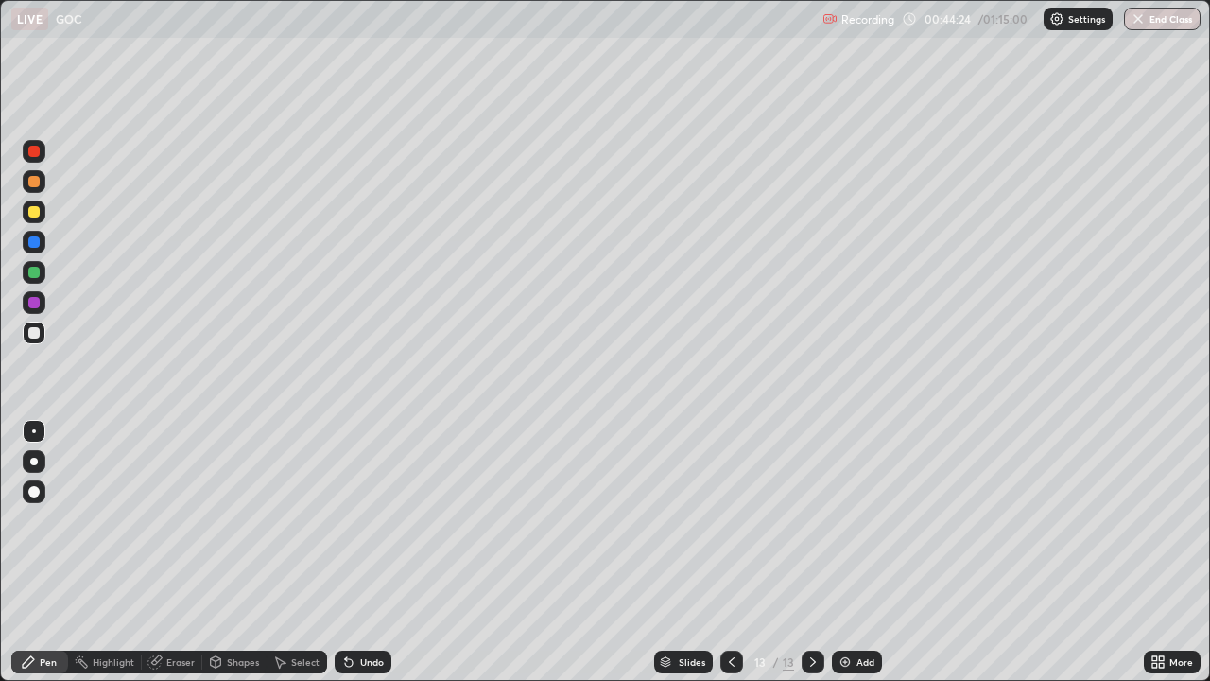
click at [852, 552] on div "Add" at bounding box center [857, 661] width 50 height 23
click at [54, 552] on div "Pen" at bounding box center [48, 661] width 17 height 9
click at [174, 552] on div "Eraser" at bounding box center [180, 661] width 28 height 9
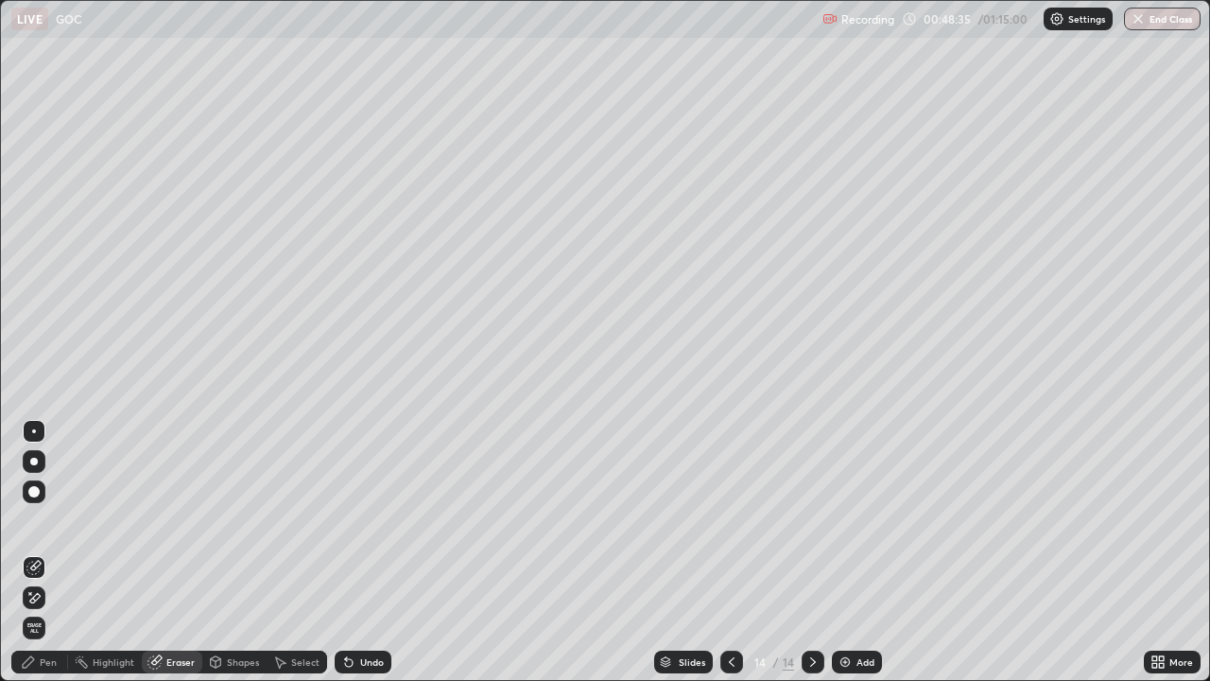
click at [30, 552] on icon at bounding box center [30, 593] width 2 height 2
click at [44, 552] on div "Pen" at bounding box center [48, 661] width 17 height 9
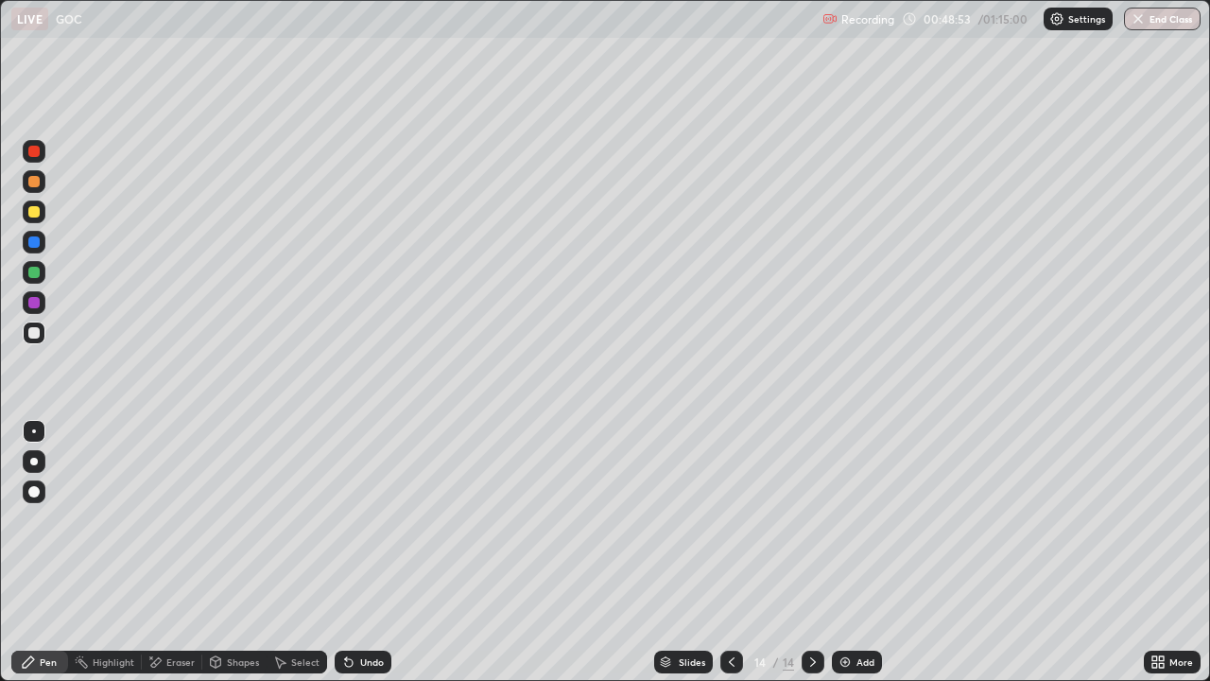
click at [176, 552] on div "Eraser" at bounding box center [172, 661] width 61 height 23
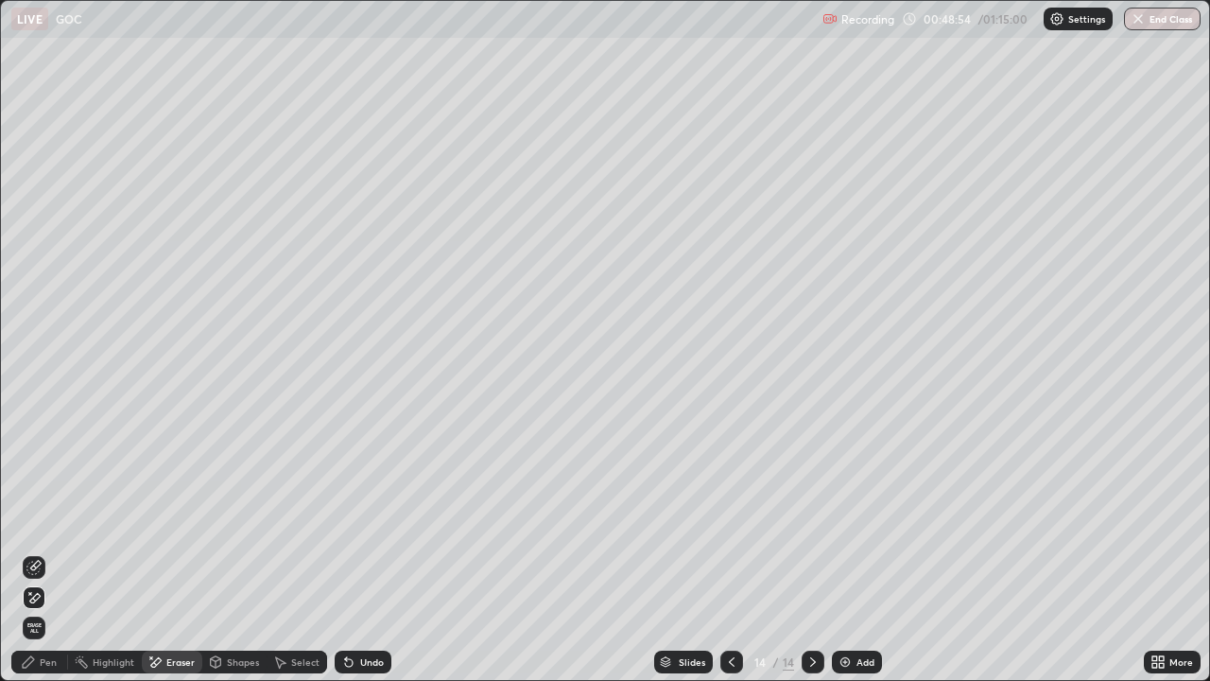
click at [38, 552] on div "Pen" at bounding box center [39, 661] width 57 height 23
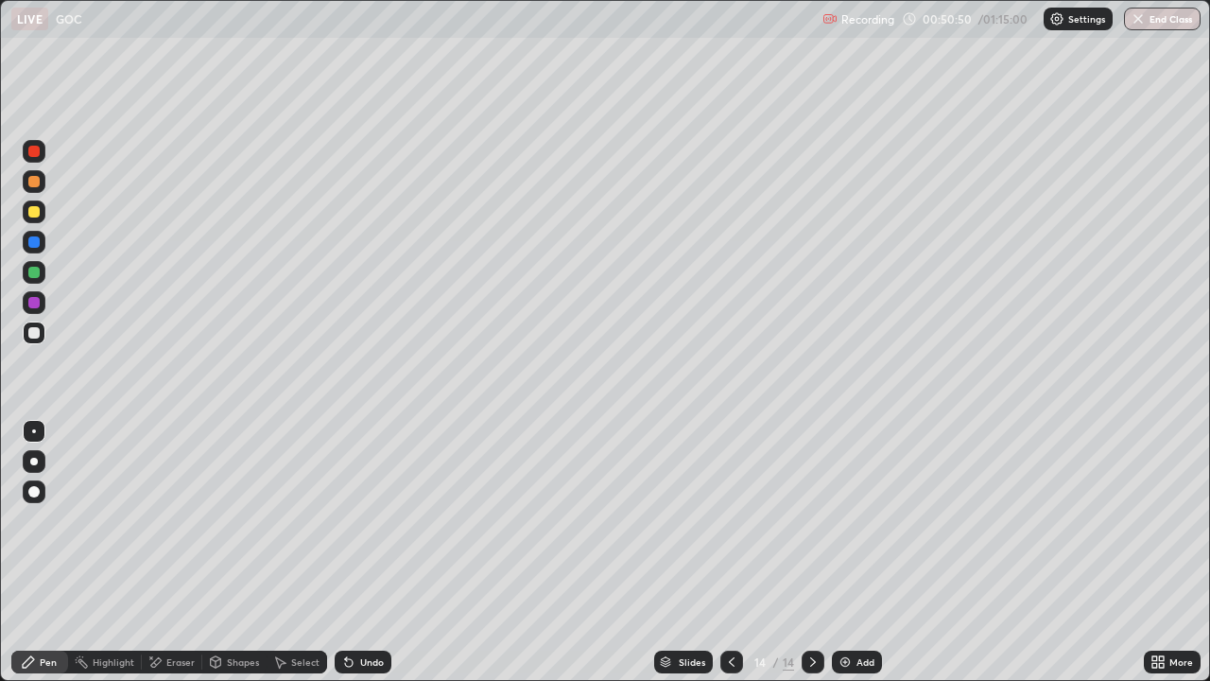
click at [874, 552] on div "Add" at bounding box center [857, 661] width 50 height 23
click at [730, 552] on icon at bounding box center [731, 661] width 15 height 15
click at [850, 552] on img at bounding box center [845, 661] width 15 height 15
click at [860, 552] on div "Add" at bounding box center [857, 661] width 50 height 23
click at [729, 552] on icon at bounding box center [731, 661] width 15 height 15
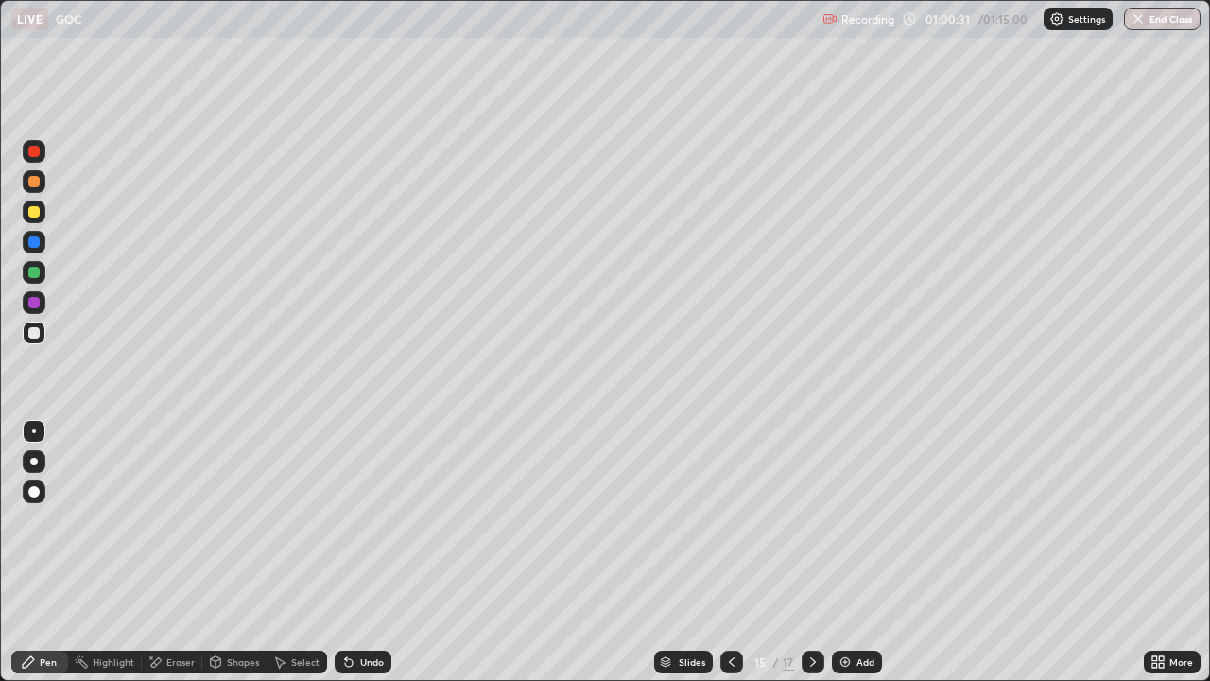
click at [811, 552] on icon at bounding box center [812, 661] width 15 height 15
click at [728, 552] on icon at bounding box center [731, 661] width 15 height 15
click at [811, 552] on icon at bounding box center [813, 661] width 6 height 9
click at [811, 552] on icon at bounding box center [812, 661] width 15 height 15
click at [858, 552] on div "Add" at bounding box center [866, 661] width 18 height 9
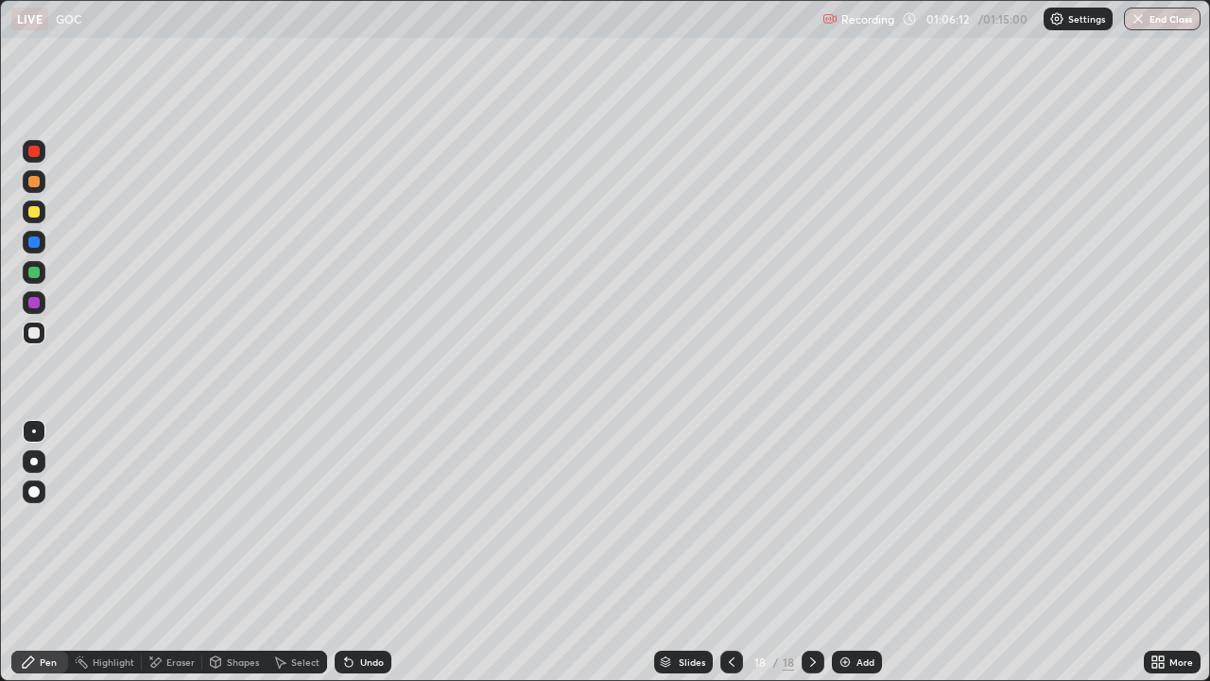
click at [179, 552] on div "Eraser" at bounding box center [180, 661] width 28 height 9
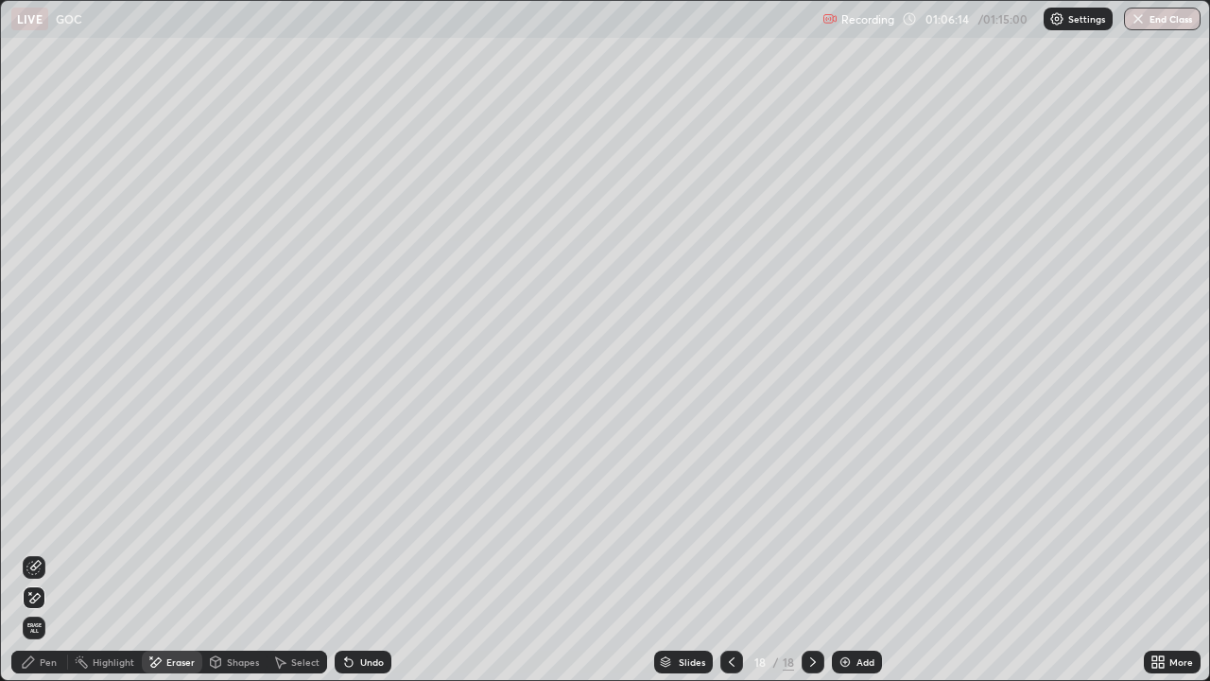
click at [60, 552] on div "Pen" at bounding box center [39, 661] width 57 height 23
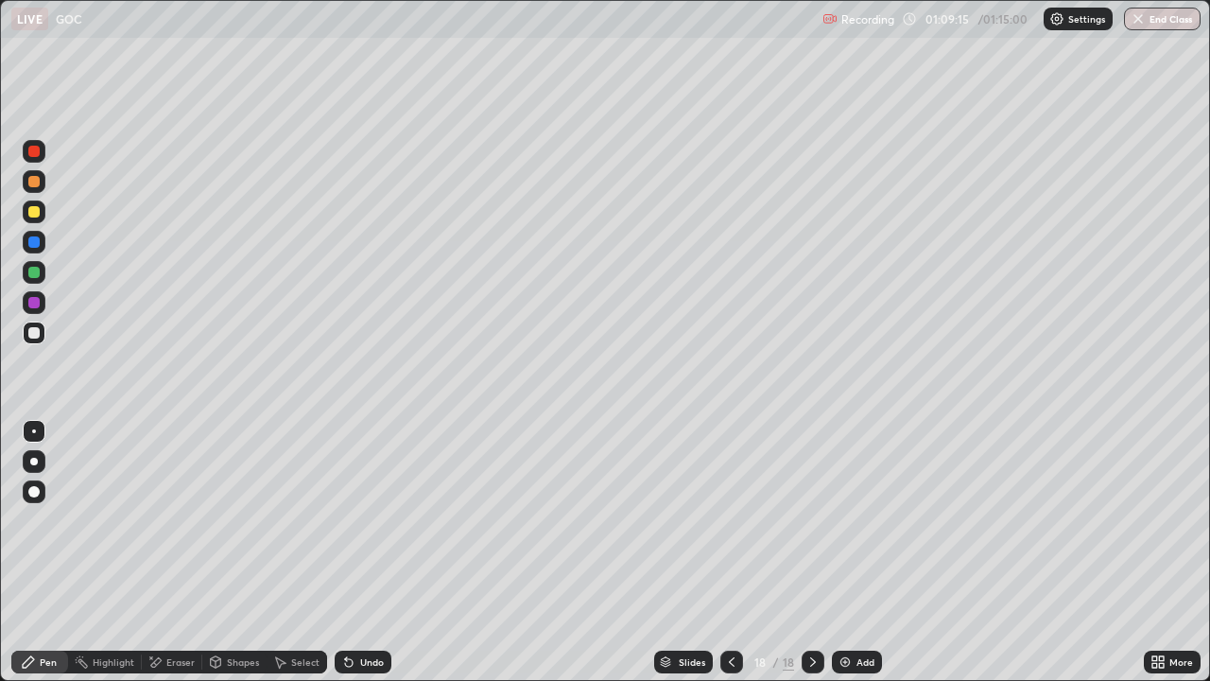
click at [863, 552] on div "Add" at bounding box center [857, 661] width 50 height 23
click at [730, 552] on icon at bounding box center [731, 661] width 15 height 15
click at [857, 552] on div "Add" at bounding box center [866, 661] width 18 height 9
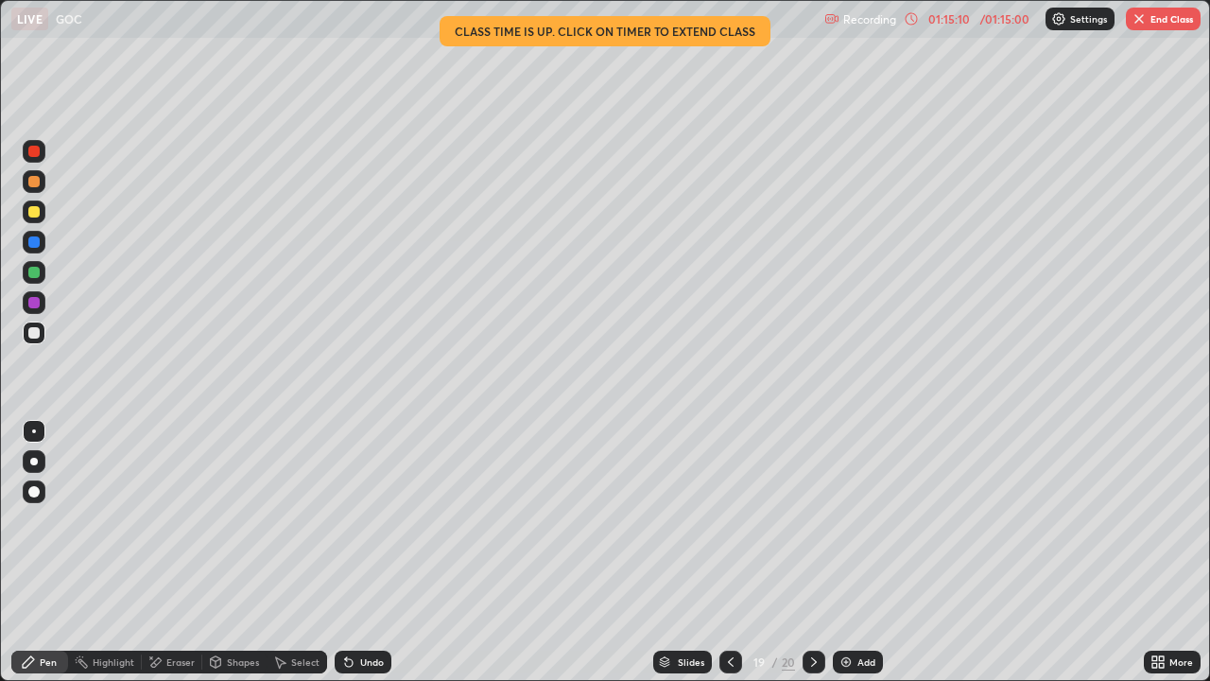
click at [1065, 15] on div "Settings" at bounding box center [1080, 19] width 69 height 23
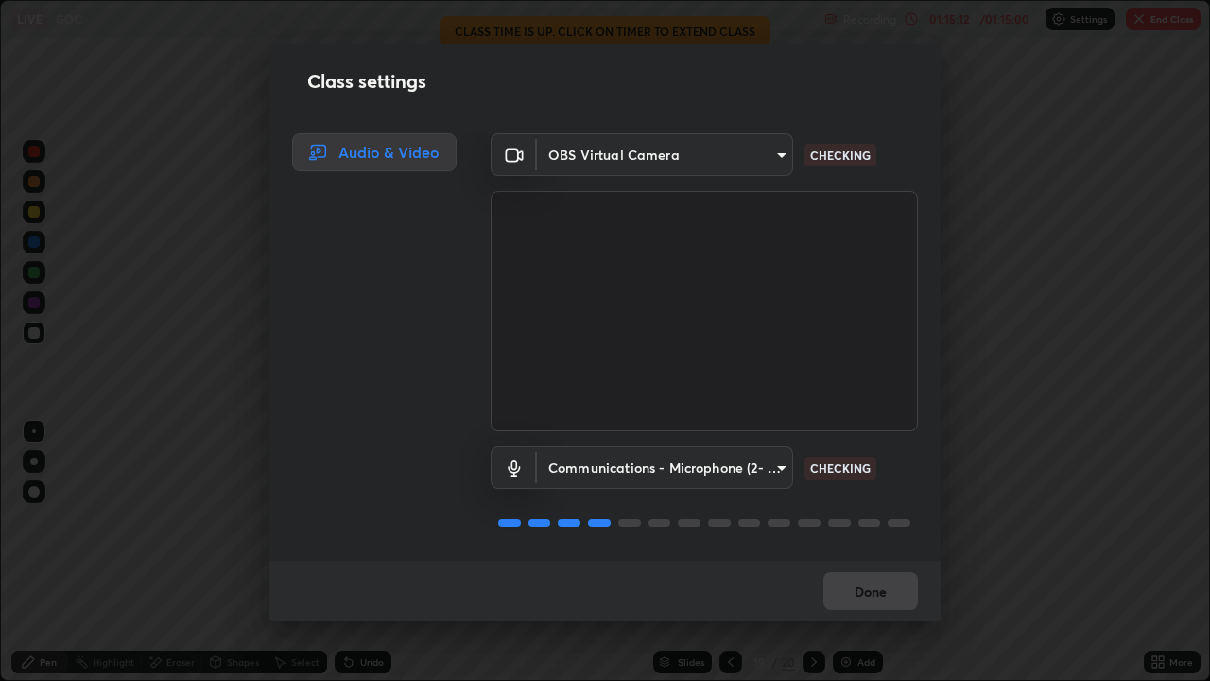
scroll to position [2, 0]
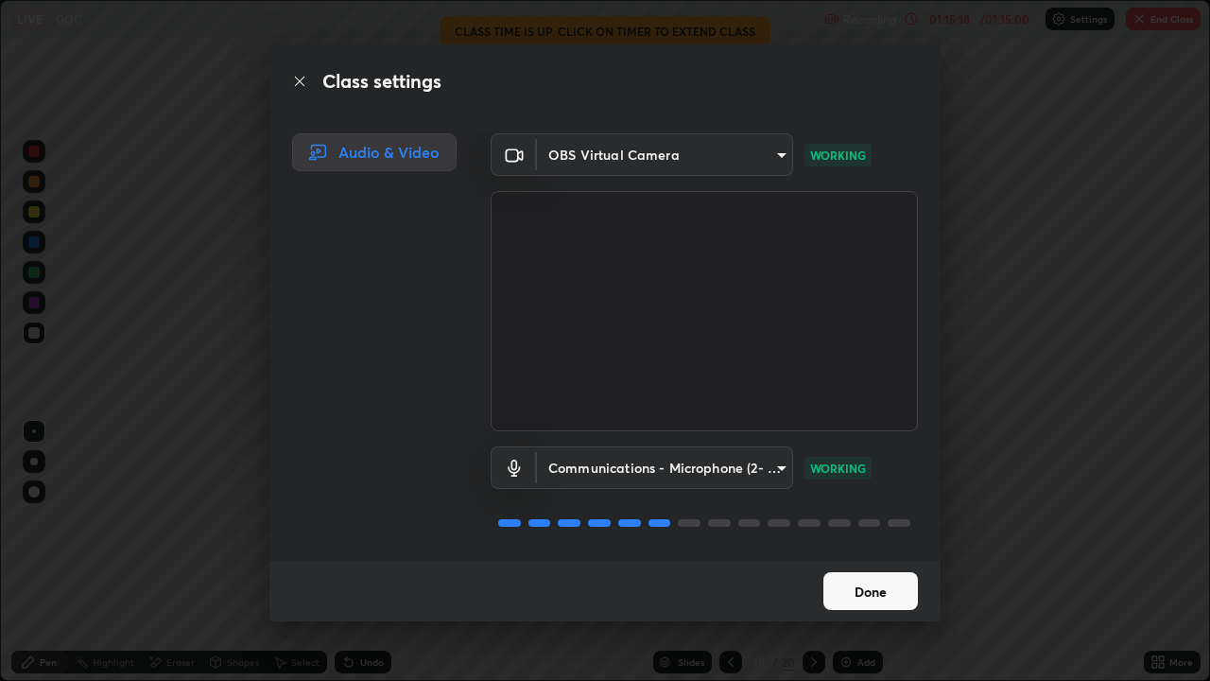
click at [870, 552] on button "Done" at bounding box center [870, 591] width 95 height 38
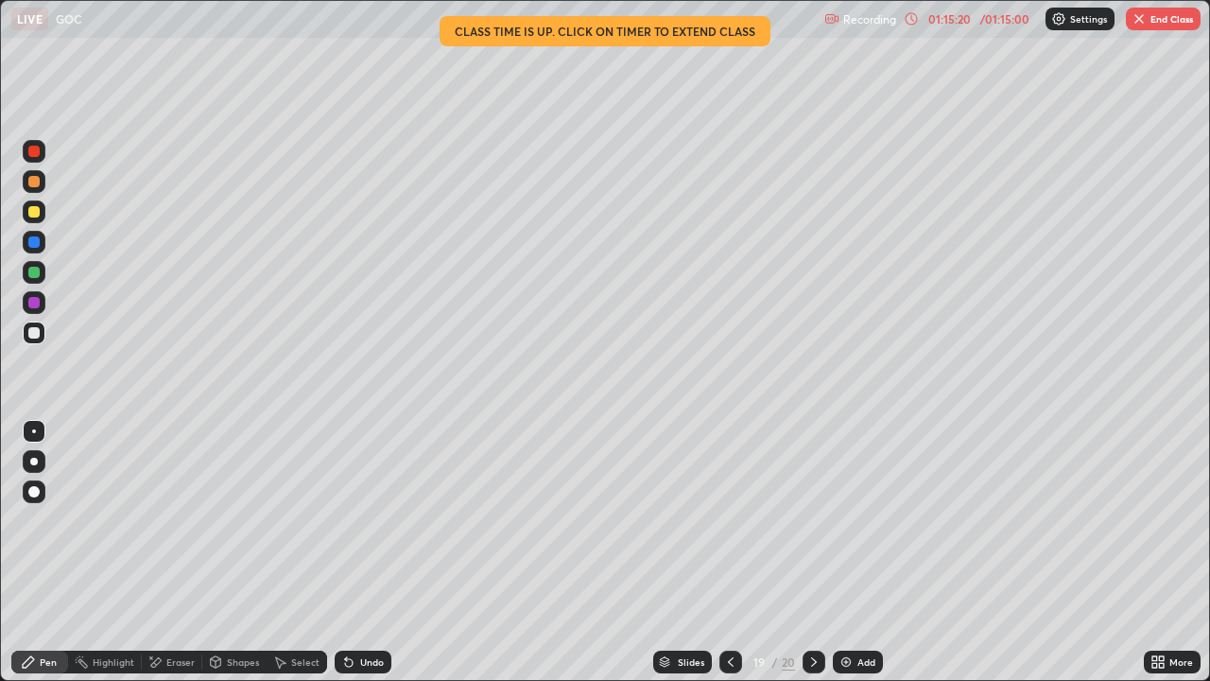
click at [972, 20] on div "01:15:20" at bounding box center [949, 18] width 53 height 11
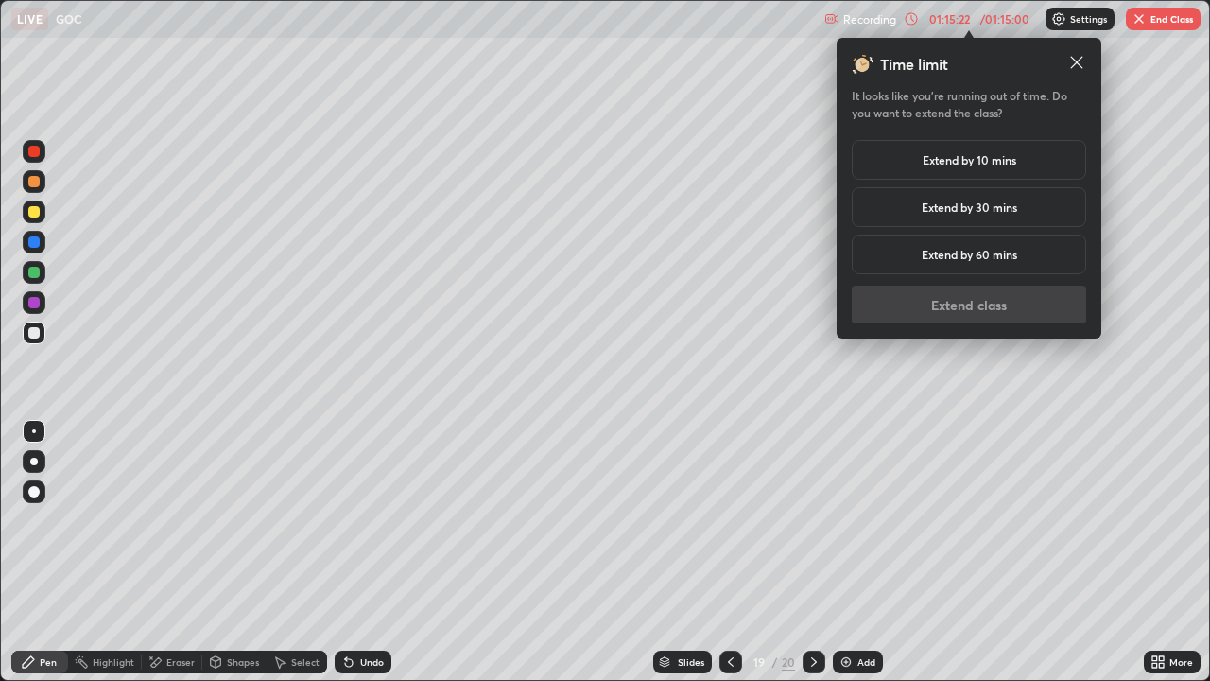
click at [1004, 202] on h5 "Extend by 30 mins" at bounding box center [969, 207] width 95 height 17
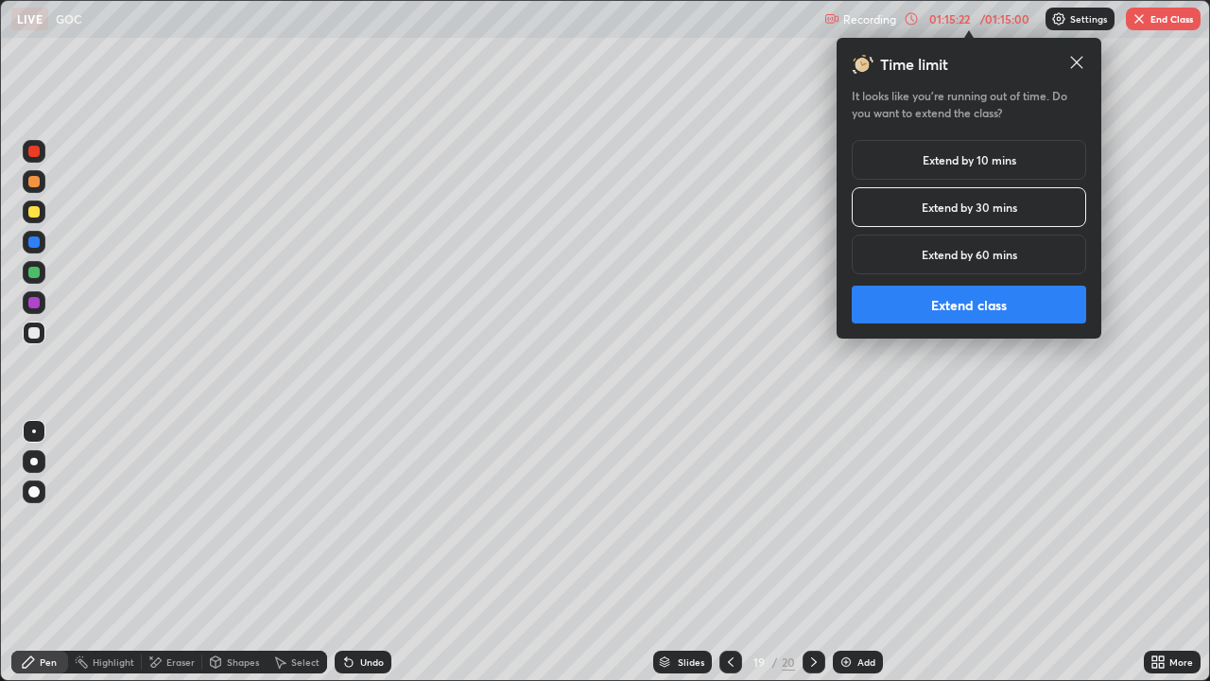
click at [950, 303] on button "Extend class" at bounding box center [969, 305] width 234 height 38
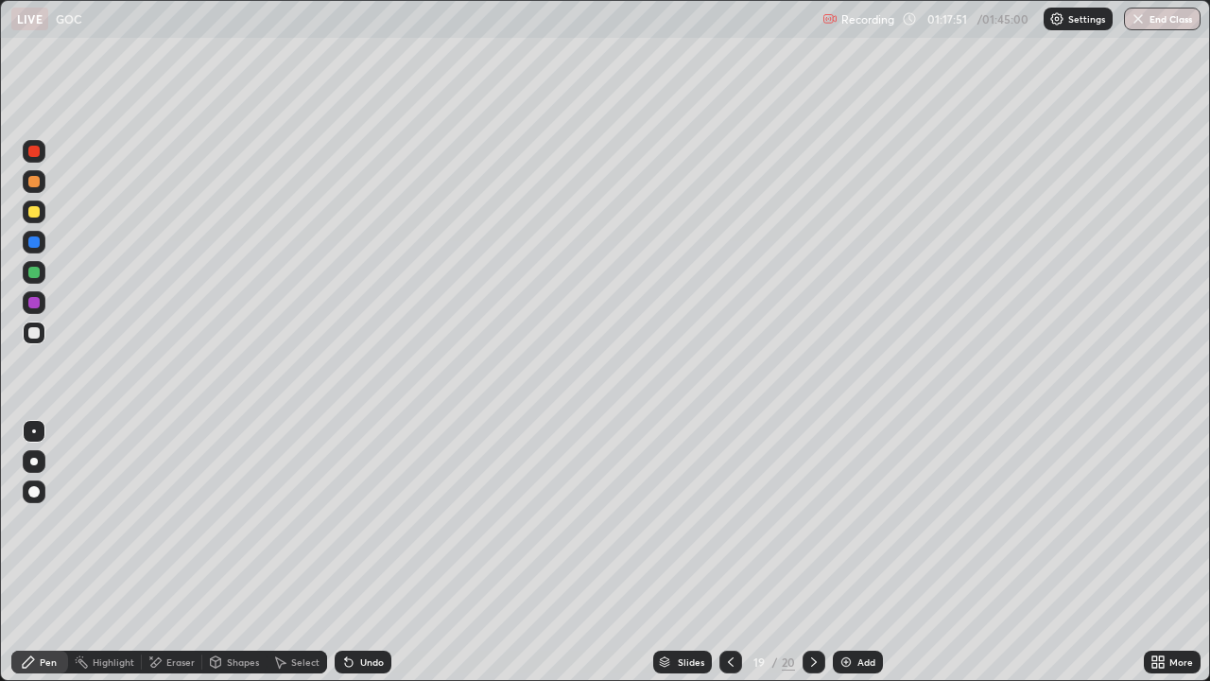
click at [174, 552] on div "Eraser" at bounding box center [180, 661] width 28 height 9
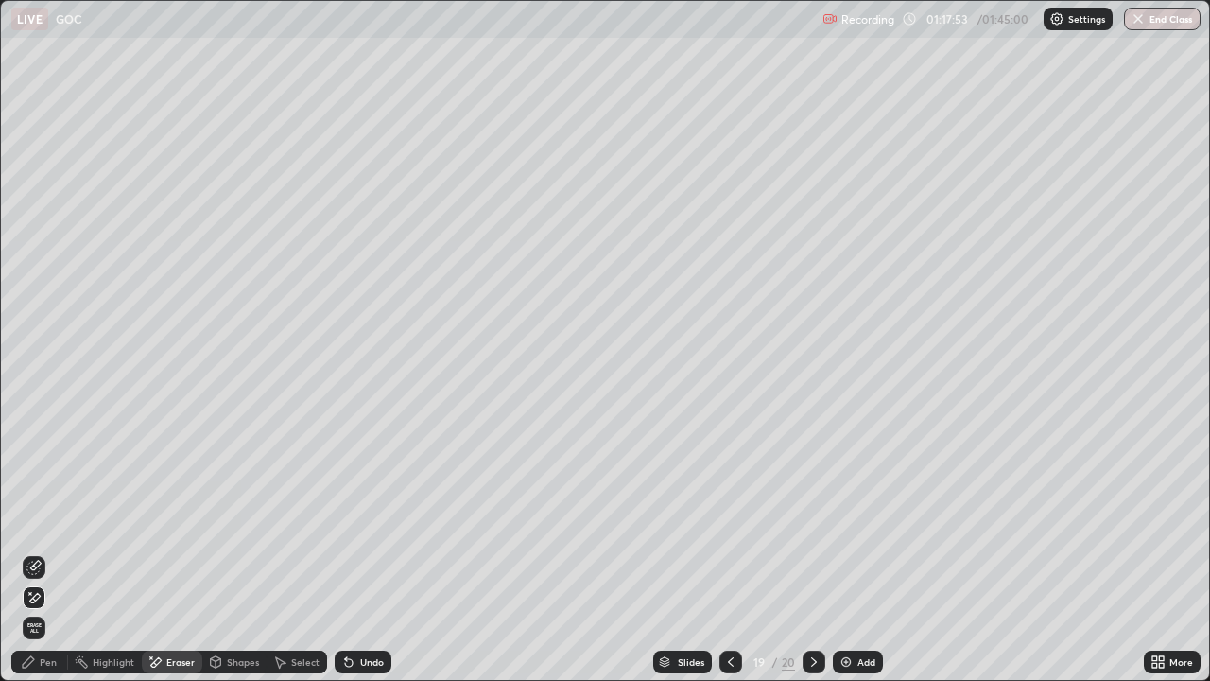
click at [43, 552] on div "Pen" at bounding box center [48, 661] width 17 height 9
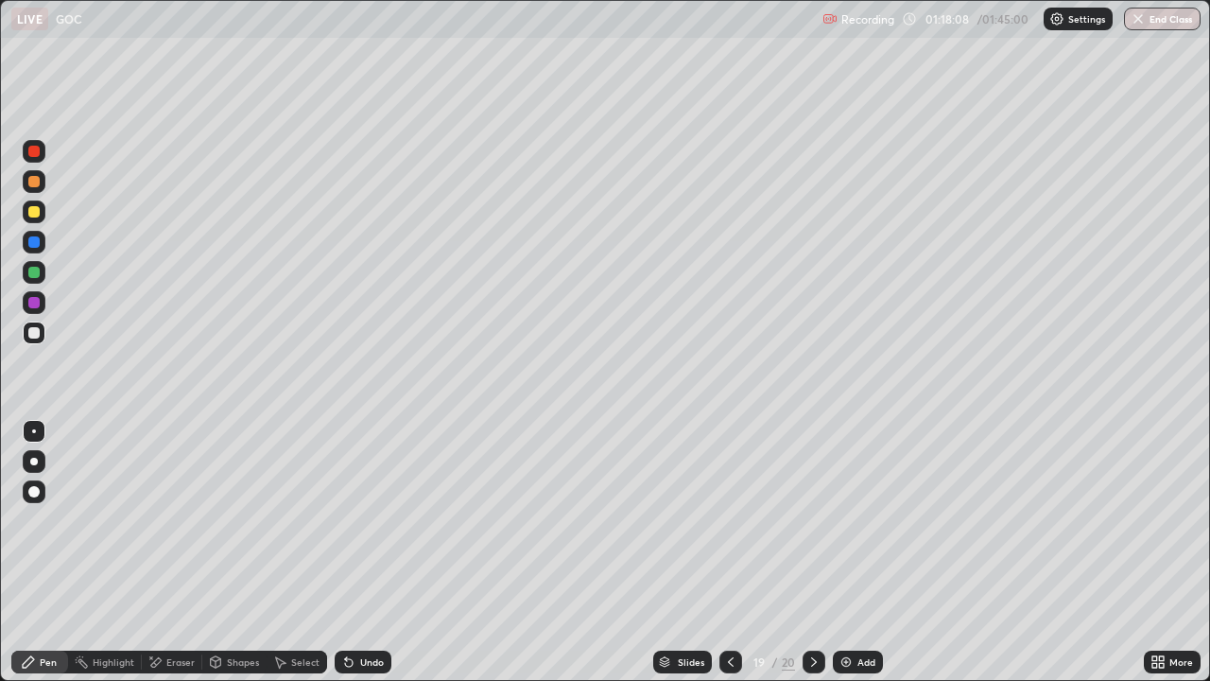
click at [804, 552] on div at bounding box center [814, 661] width 23 height 23
click at [856, 552] on div "Add" at bounding box center [858, 661] width 50 height 23
click at [730, 552] on icon at bounding box center [731, 661] width 15 height 15
click at [820, 552] on div at bounding box center [813, 661] width 23 height 23
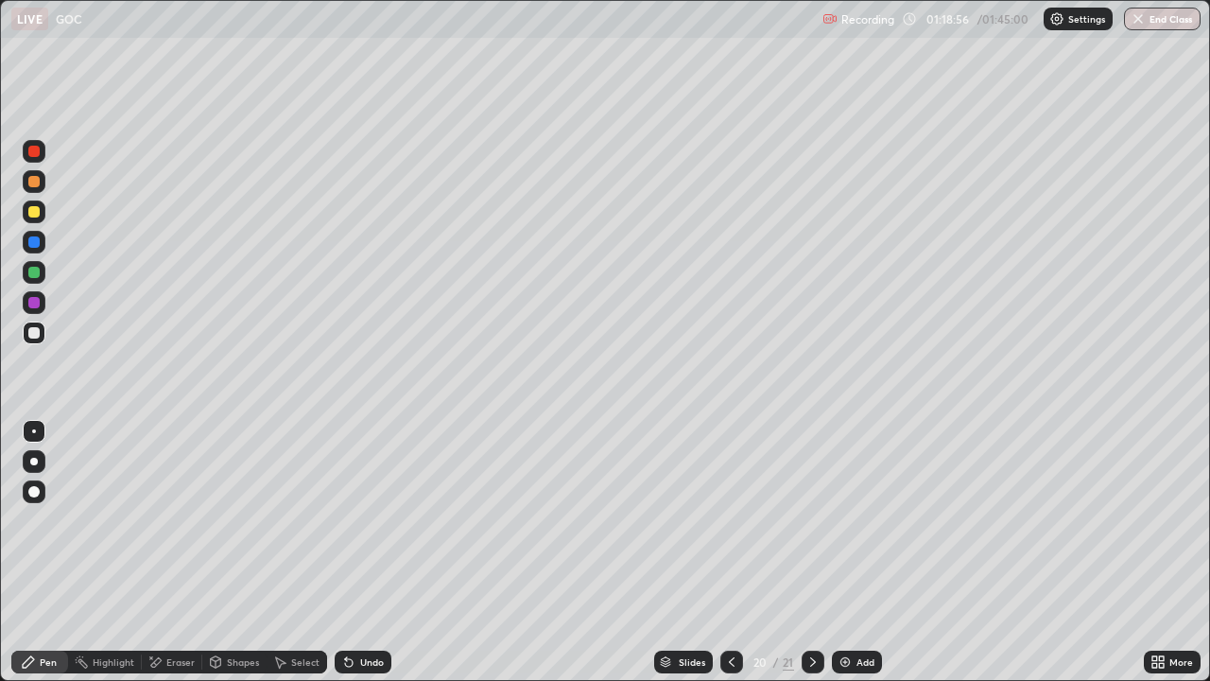
click at [820, 552] on div at bounding box center [813, 662] width 23 height 38
click at [175, 552] on div "Eraser" at bounding box center [172, 661] width 61 height 23
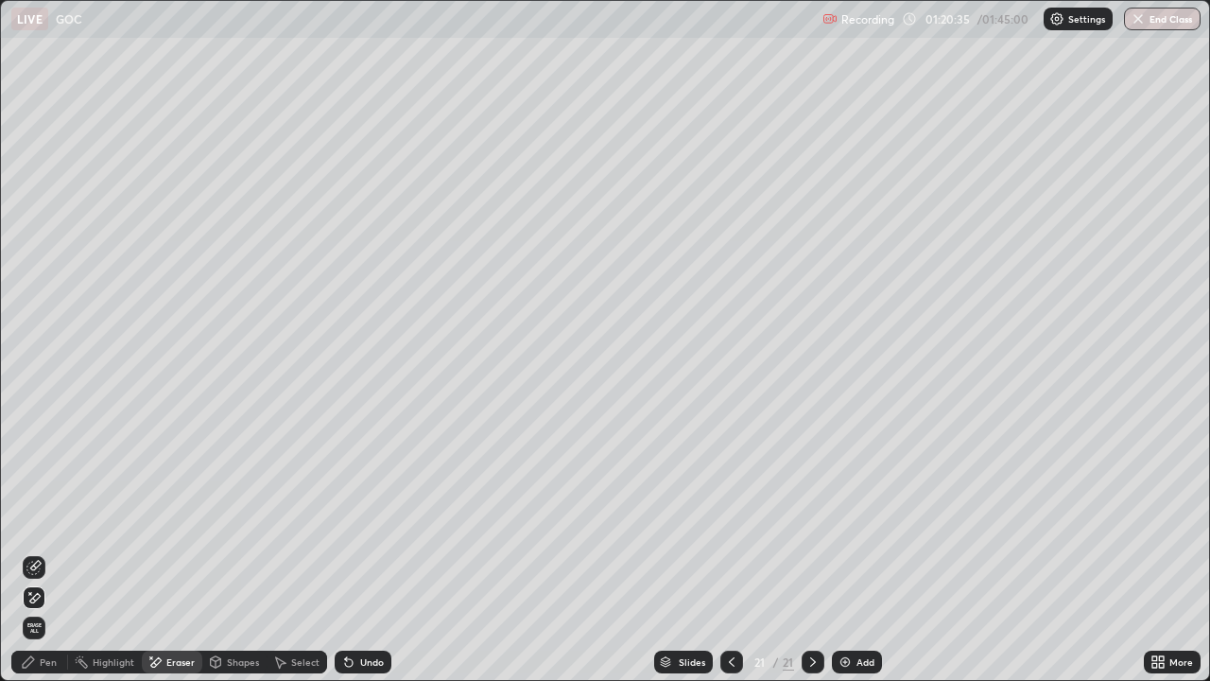
click at [34, 552] on icon at bounding box center [28, 661] width 15 height 15
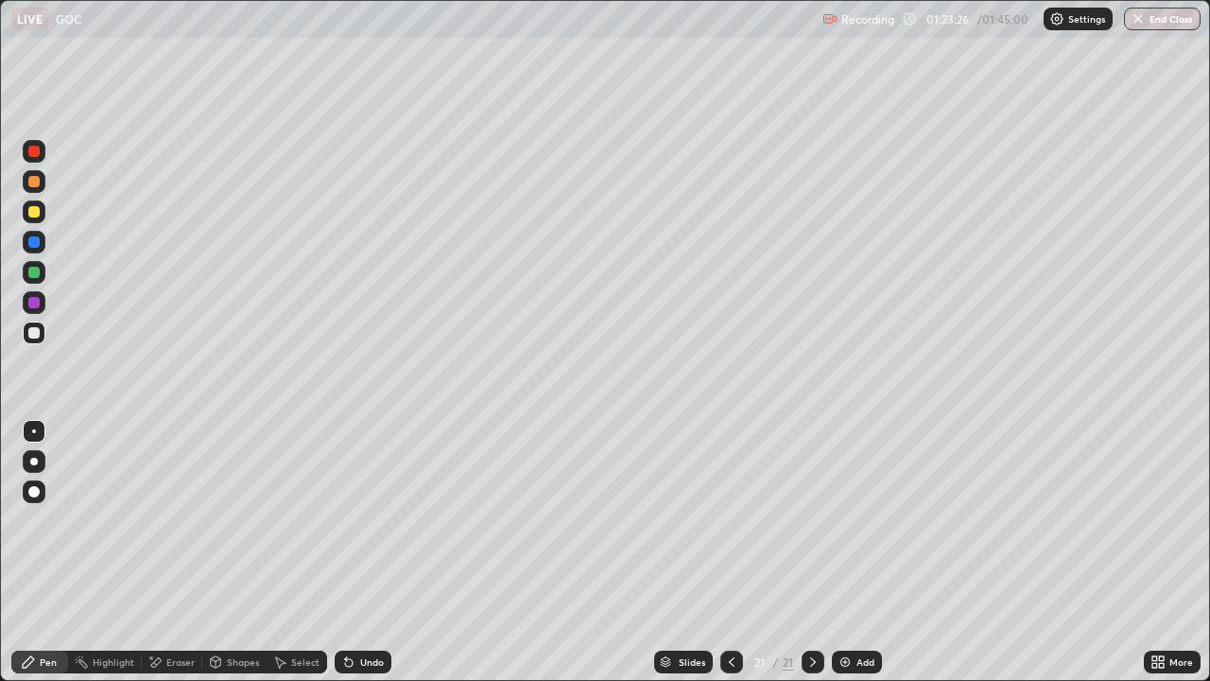
click at [1153, 21] on button "End Class" at bounding box center [1162, 19] width 77 height 23
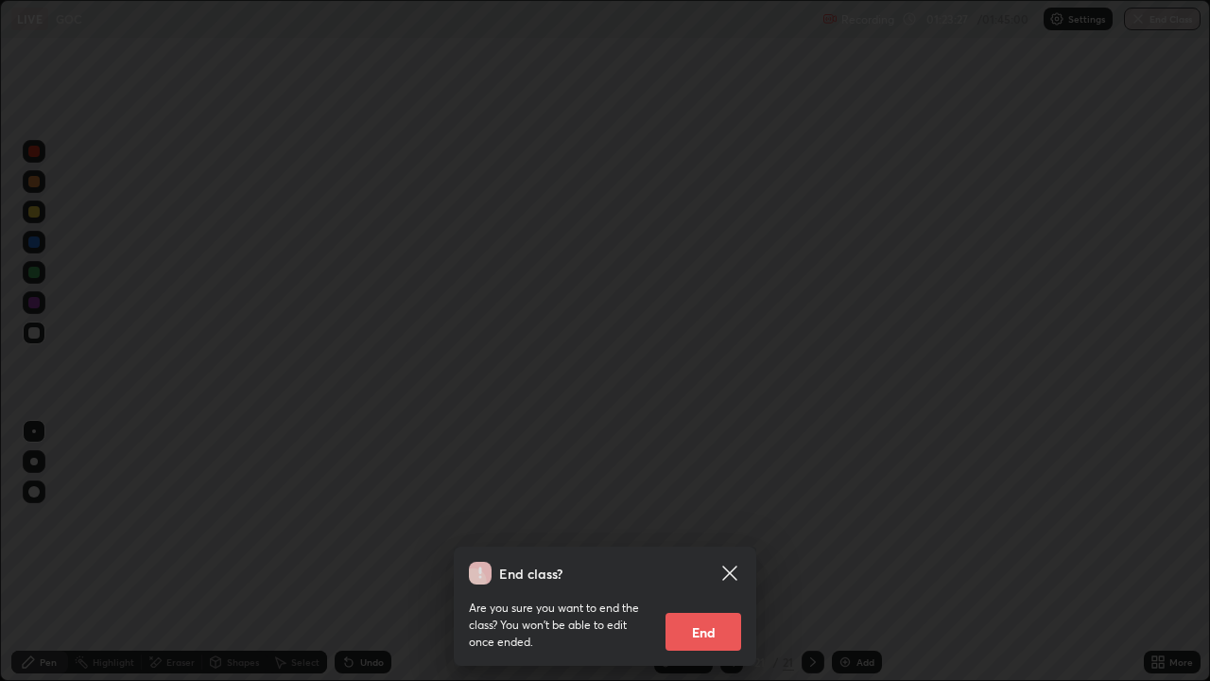
click at [702, 552] on button "End" at bounding box center [704, 632] width 76 height 38
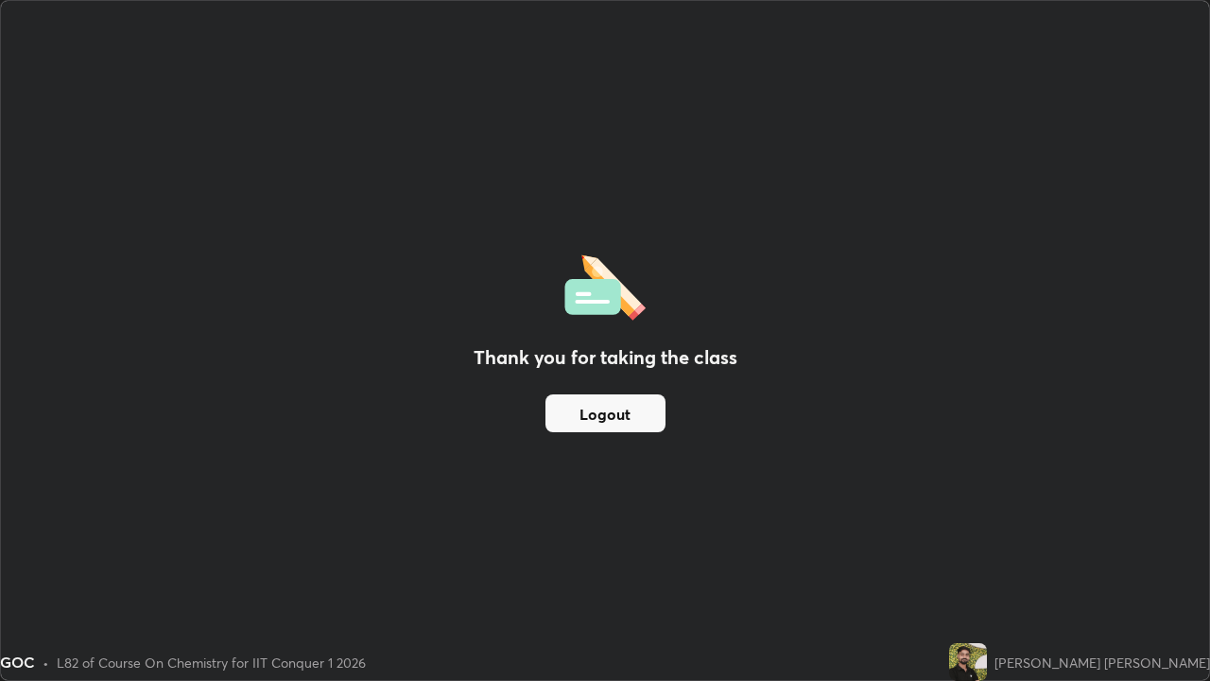
click at [595, 406] on button "Logout" at bounding box center [606, 413] width 120 height 38
